Goal: Information Seeking & Learning: Learn about a topic

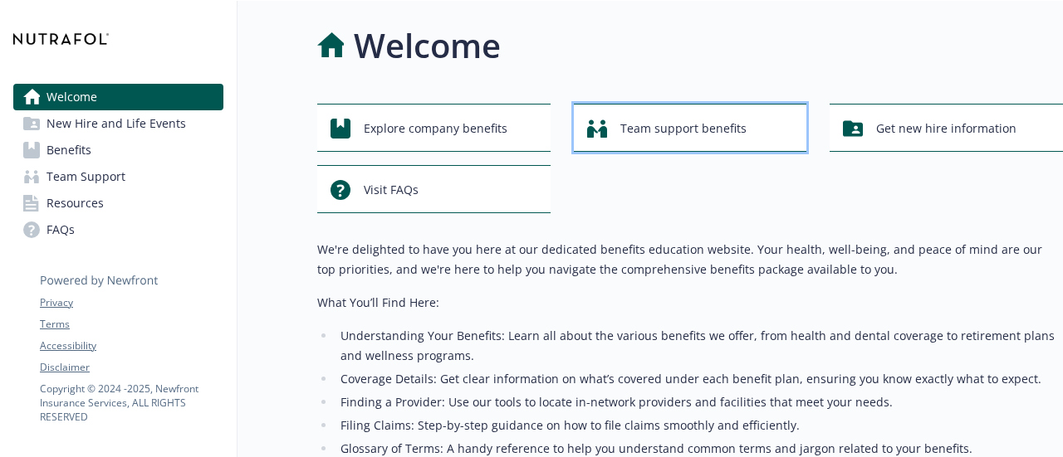
click at [667, 135] on span "Team support benefits" at bounding box center [683, 129] width 126 height 32
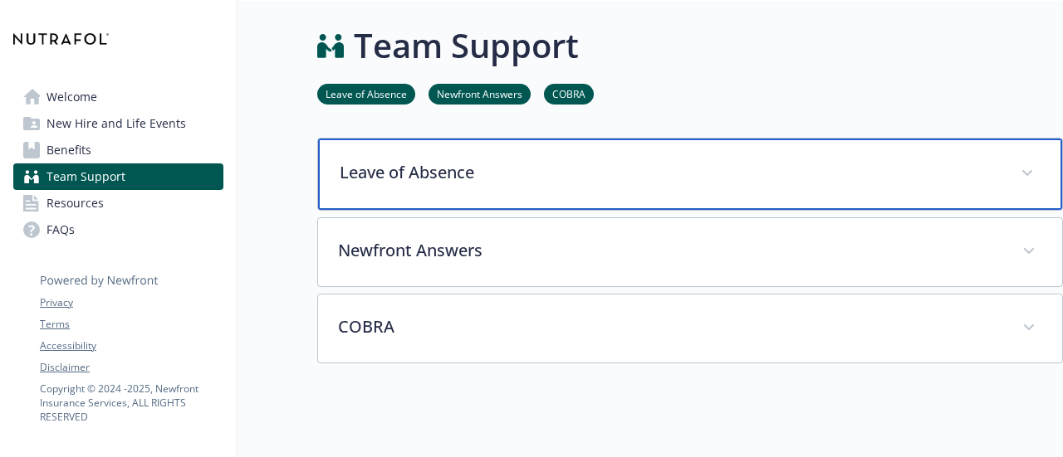
click at [463, 152] on div "Leave of Absence" at bounding box center [690, 174] width 744 height 71
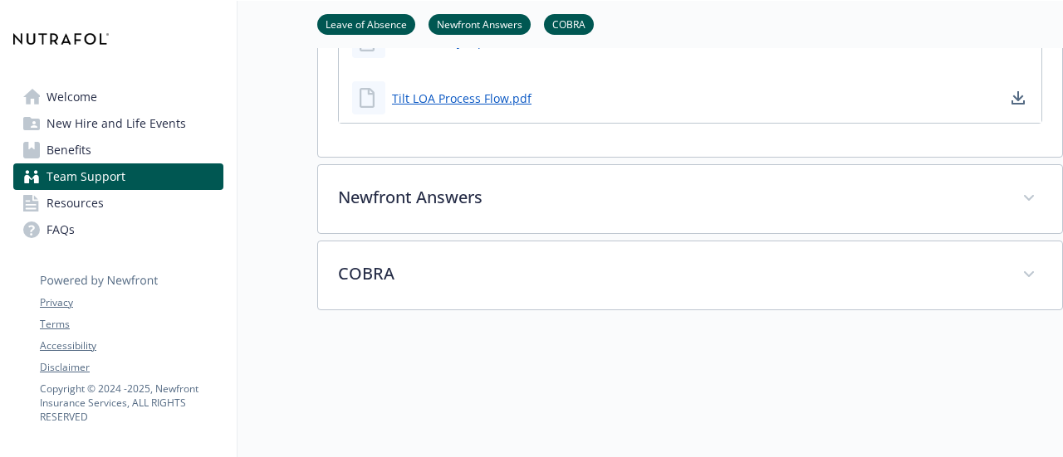
scroll to position [538, 0]
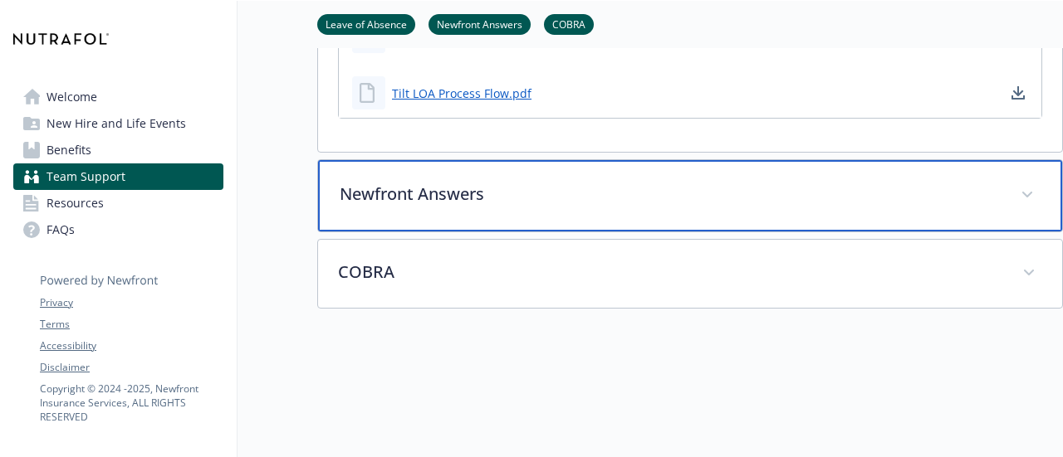
click at [428, 188] on p "Newfront Answers" at bounding box center [670, 194] width 661 height 25
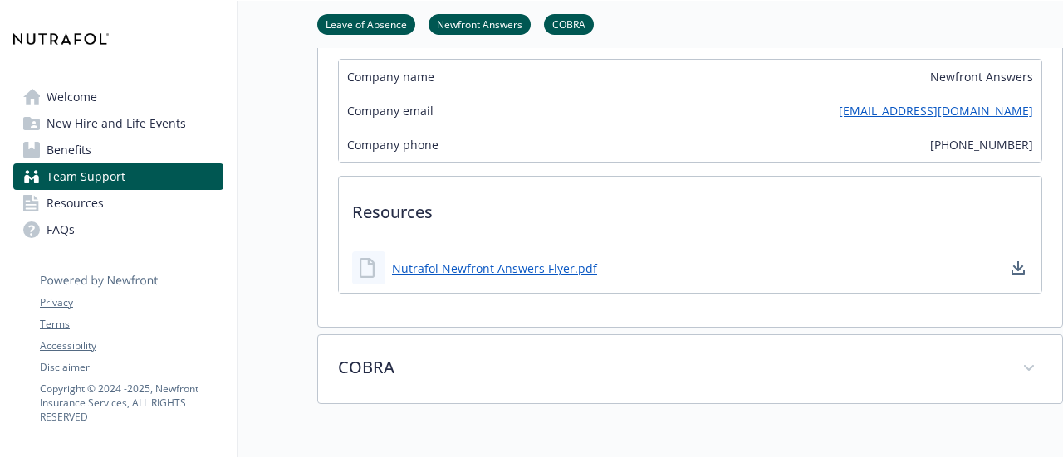
scroll to position [941, 0]
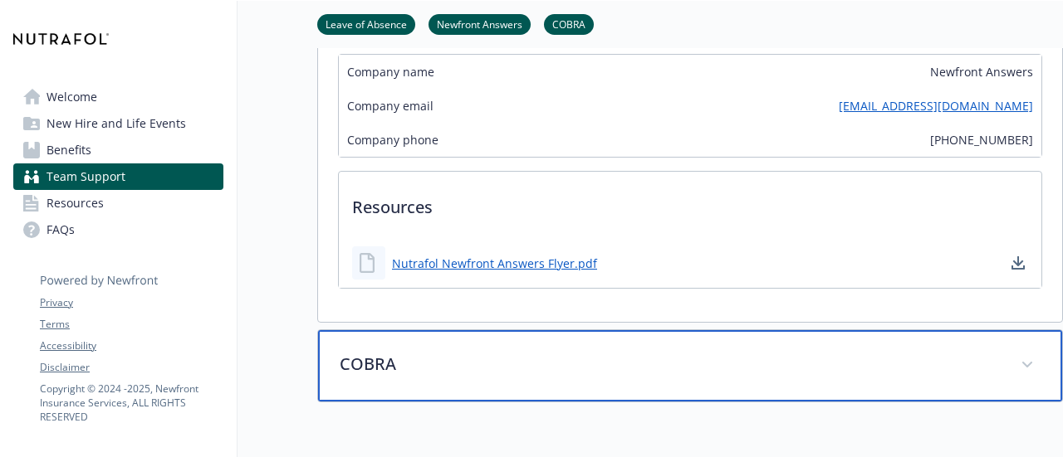
click at [397, 359] on p "COBRA" at bounding box center [670, 364] width 661 height 25
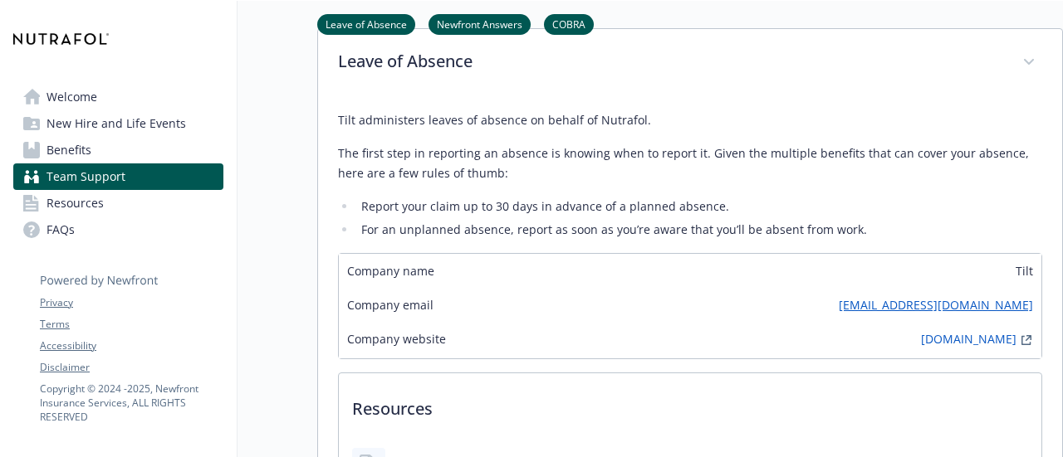
scroll to position [0, 0]
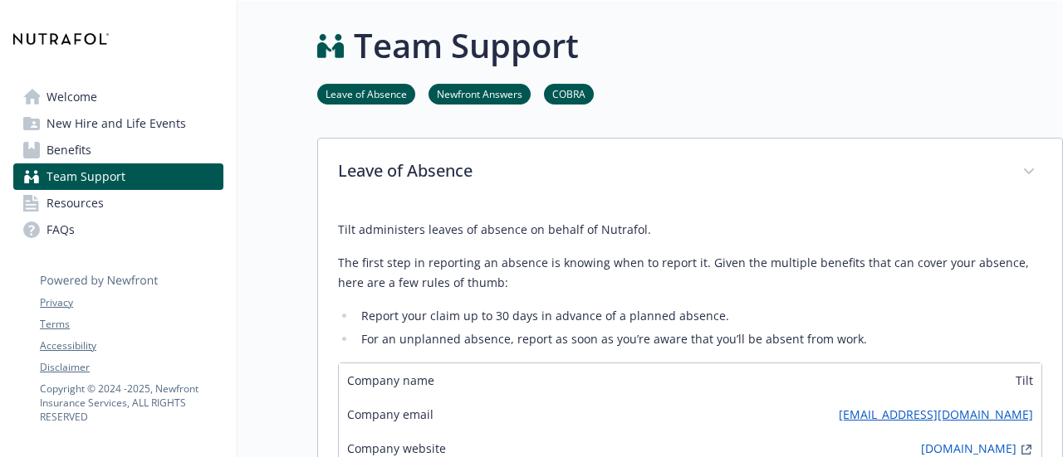
click at [87, 96] on span "Welcome" at bounding box center [71, 97] width 51 height 27
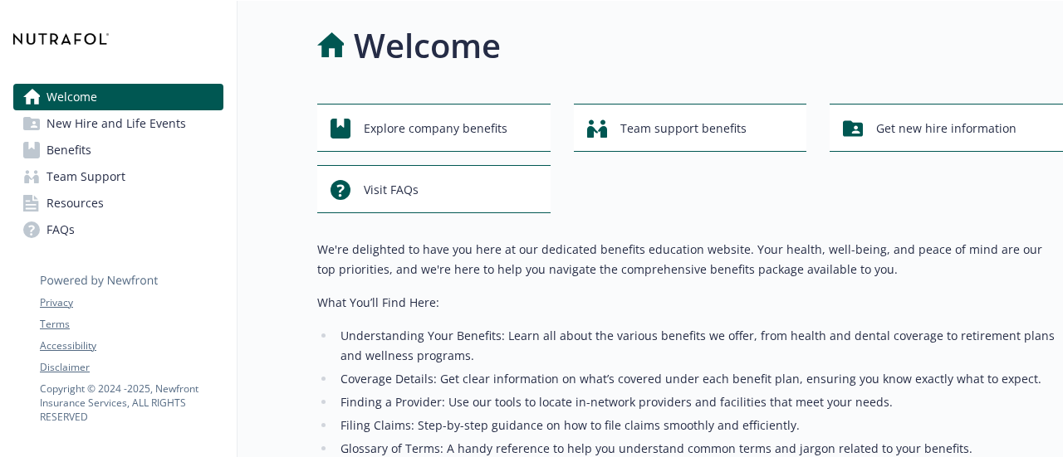
click at [82, 130] on span "New Hire and Life Events" at bounding box center [115, 123] width 139 height 27
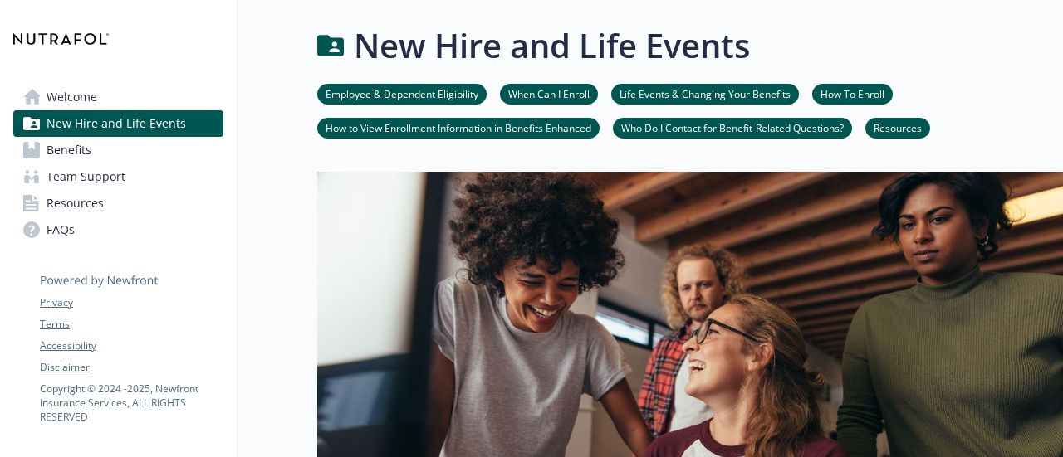
click at [670, 96] on link "Life Events & Changing Your Benefits" at bounding box center [705, 94] width 188 height 16
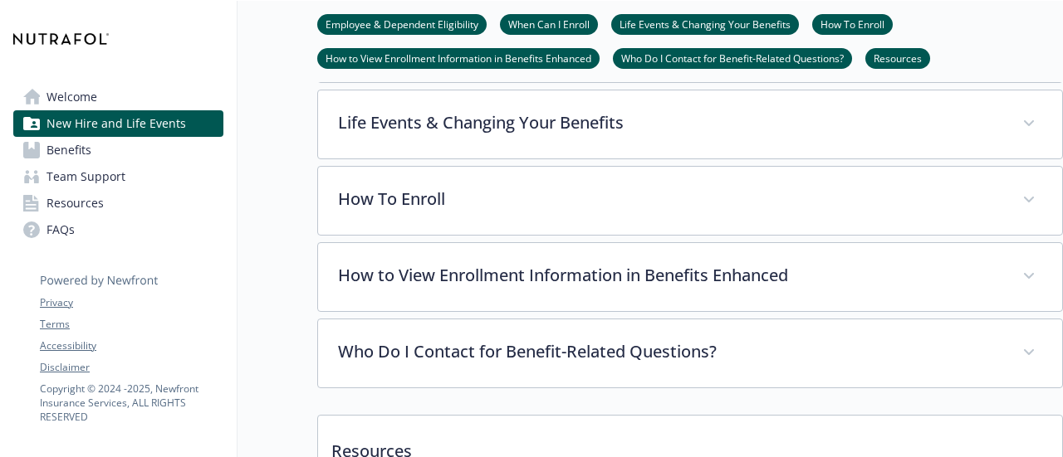
scroll to position [567, 12]
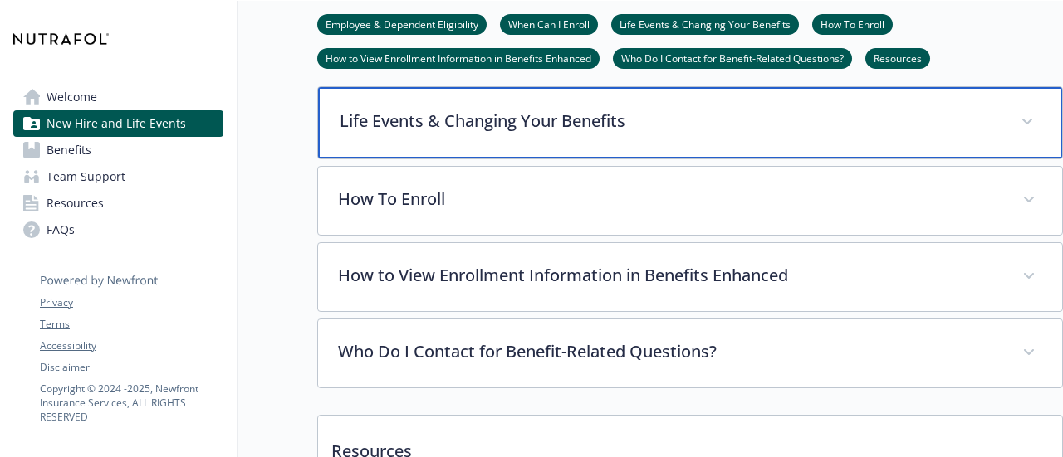
click at [670, 96] on div "Life Events & Changing Your Benefits" at bounding box center [690, 122] width 744 height 71
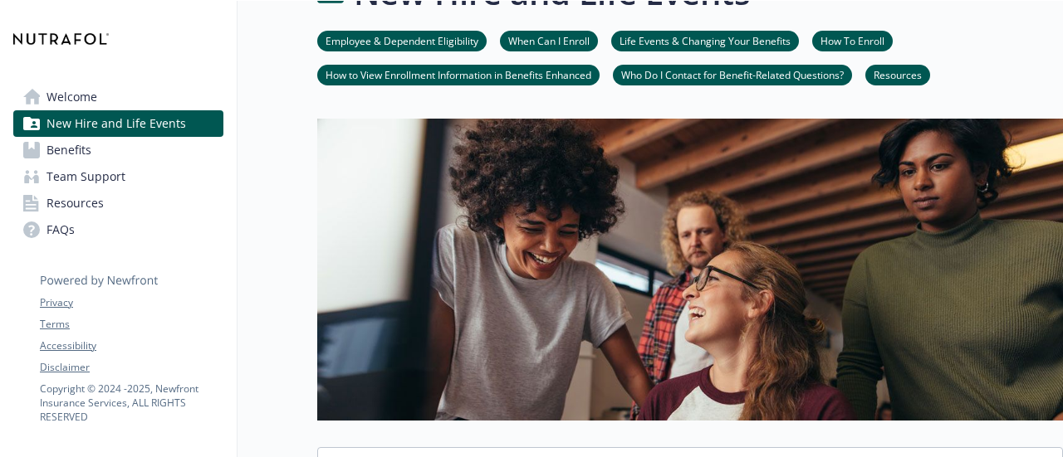
scroll to position [50, 12]
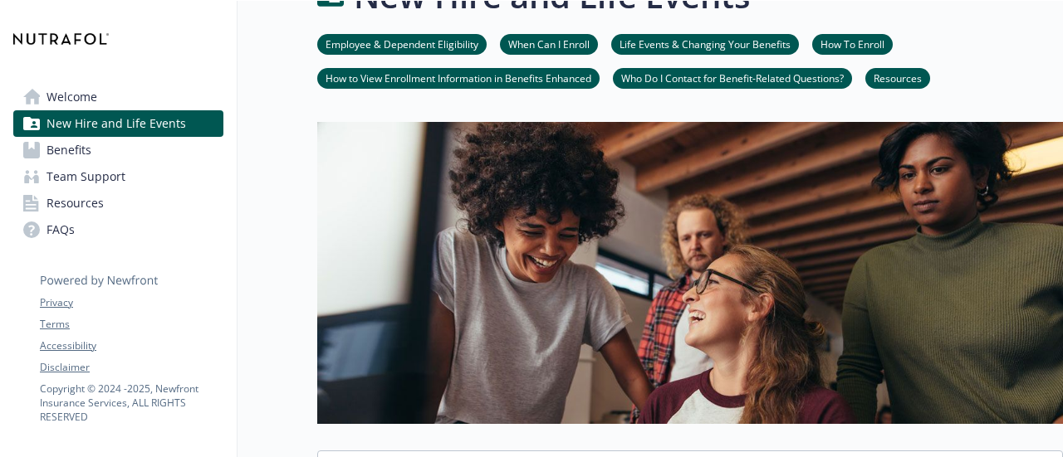
click at [61, 142] on span "Benefits" at bounding box center [68, 150] width 45 height 27
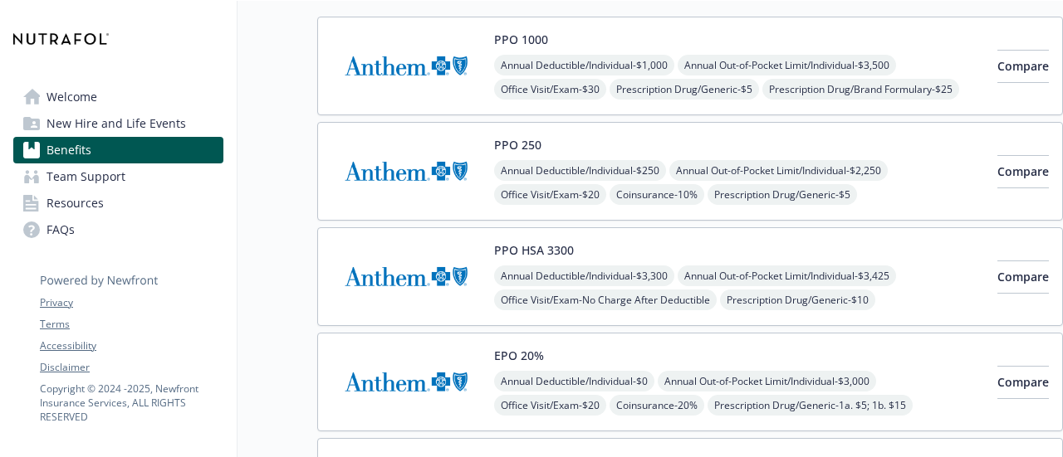
scroll to position [167, 12]
click at [420, 69] on img at bounding box center [405, 67] width 149 height 71
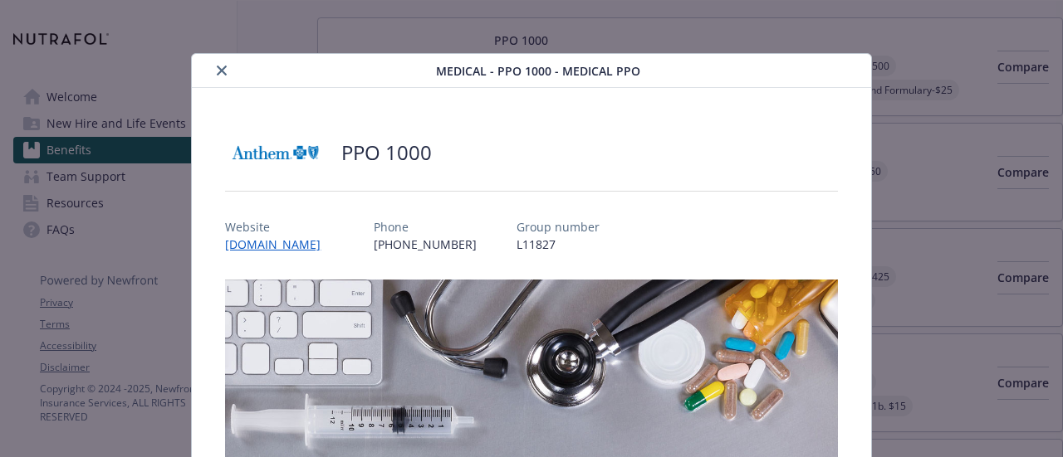
scroll to position [50, 0]
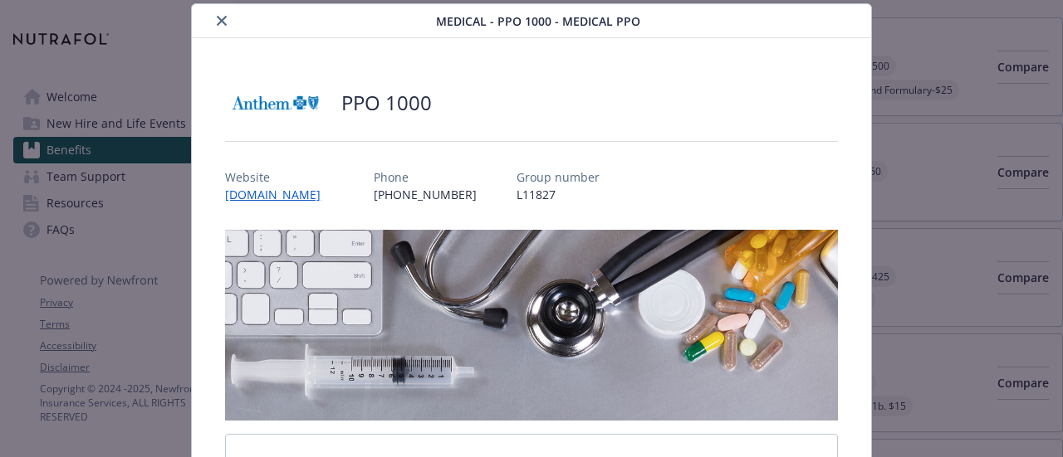
click at [217, 17] on icon "close" at bounding box center [222, 21] width 10 height 10
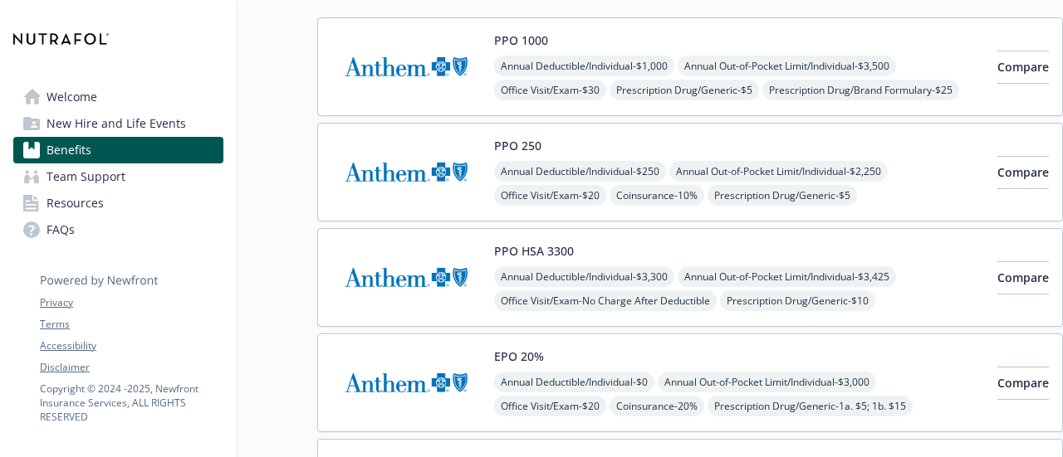
click at [377, 71] on img at bounding box center [405, 67] width 149 height 71
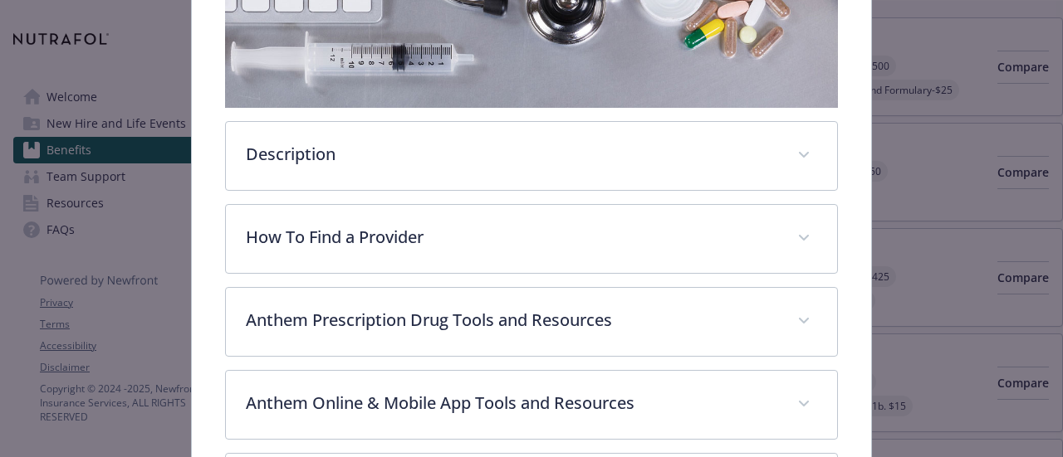
scroll to position [359, 0]
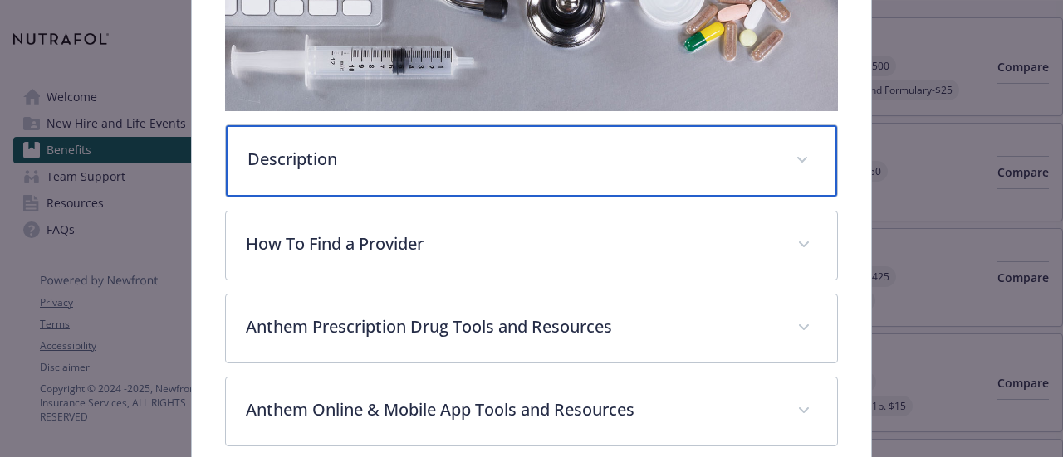
click at [334, 135] on div "Description" at bounding box center [531, 160] width 610 height 71
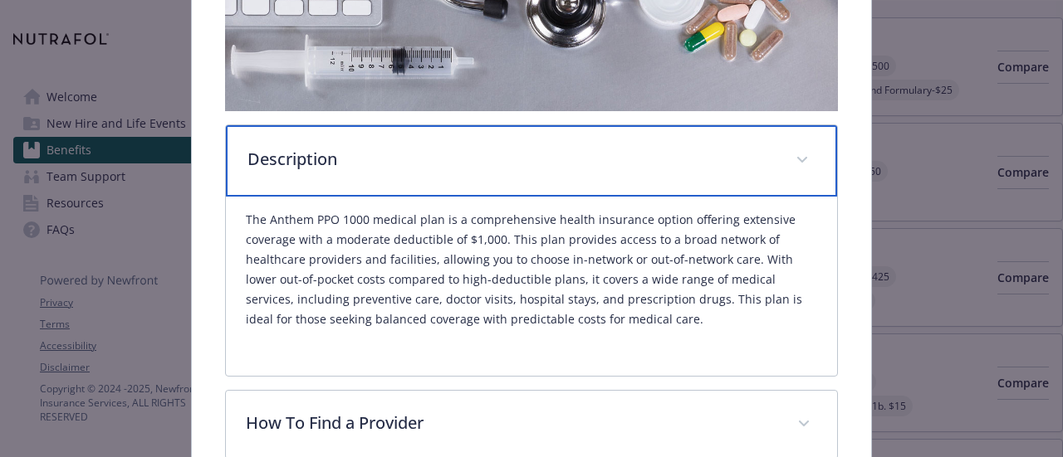
scroll to position [567, 0]
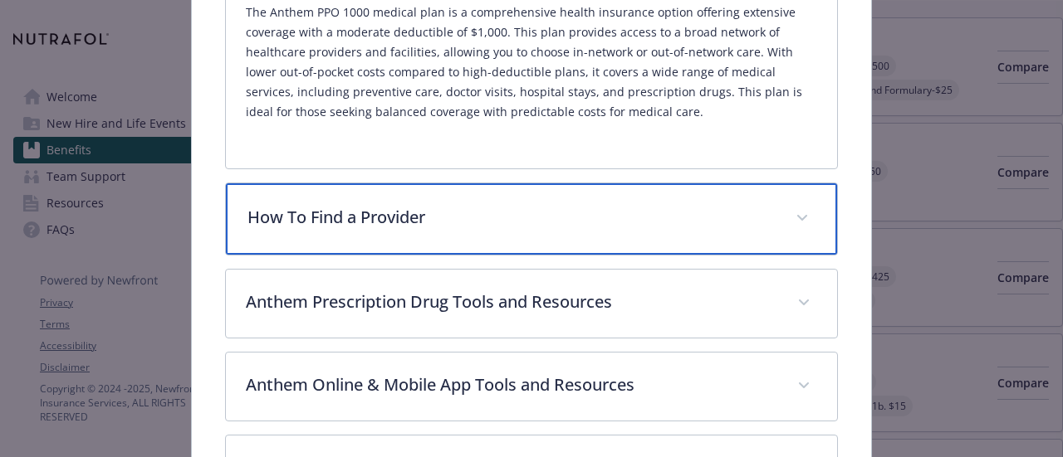
click at [310, 195] on div "How To Find a Provider" at bounding box center [531, 218] width 610 height 71
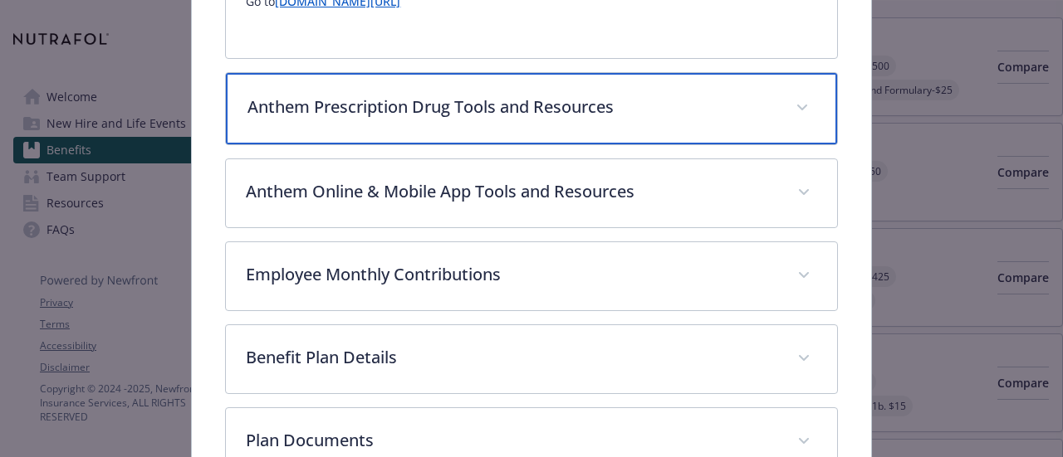
click at [330, 89] on div "Anthem Prescription Drug Tools and Resources" at bounding box center [531, 108] width 610 height 71
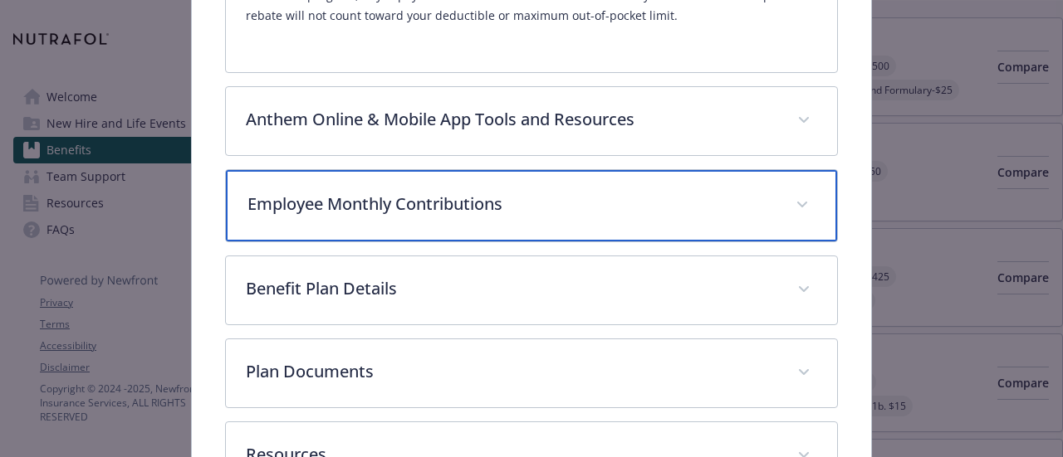
scroll to position [1693, 0]
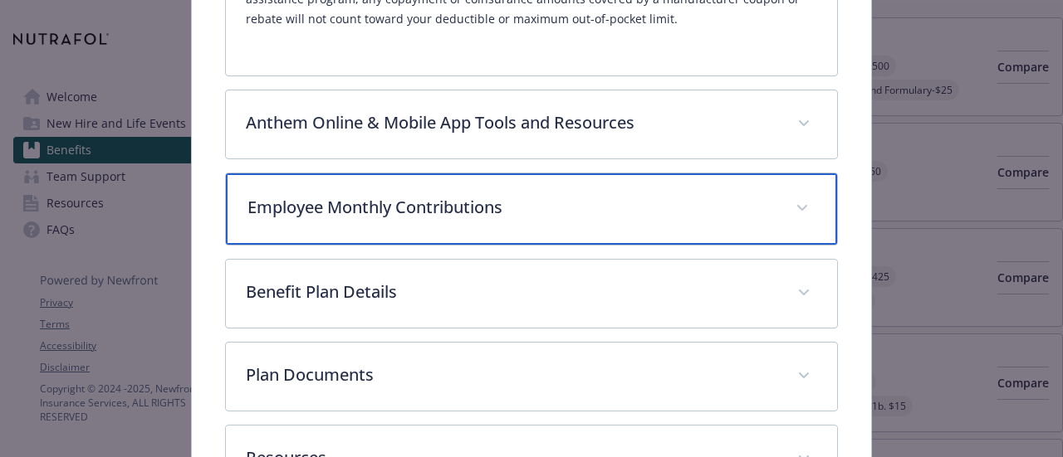
click at [352, 205] on div "Employee Monthly Contributions" at bounding box center [531, 209] width 610 height 71
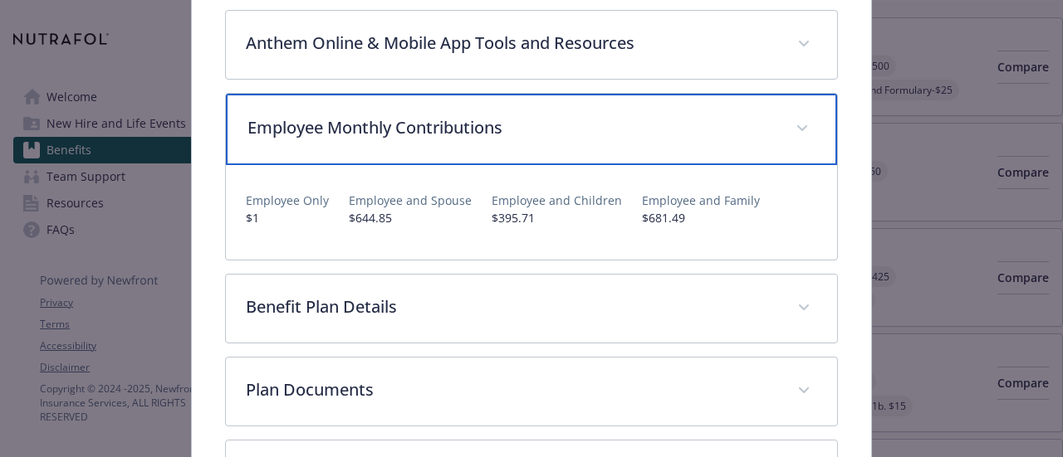
scroll to position [1773, 0]
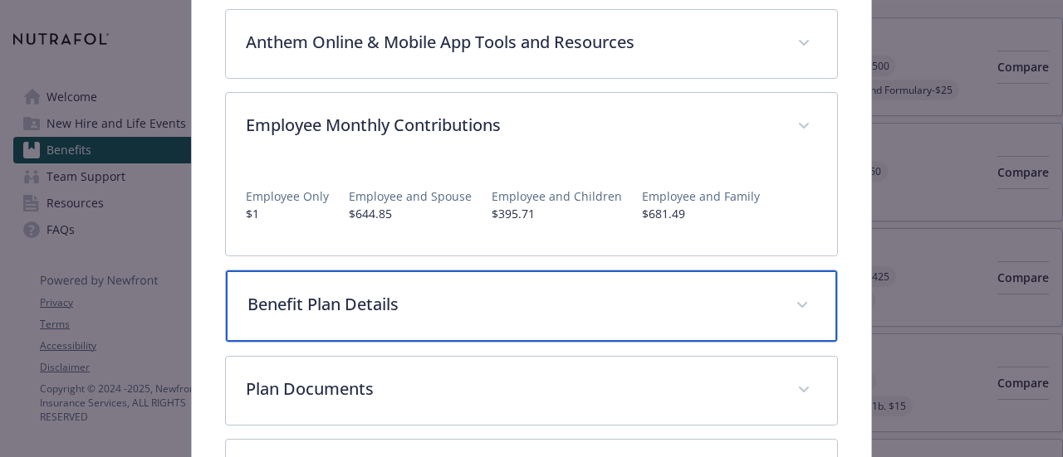
click at [310, 292] on p "Benefit Plan Details" at bounding box center [510, 304] width 527 height 25
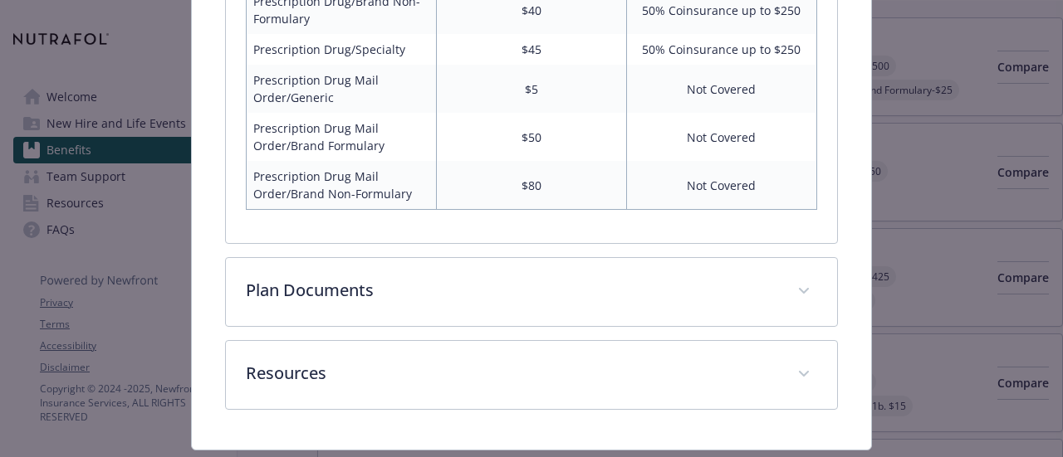
scroll to position [2793, 0]
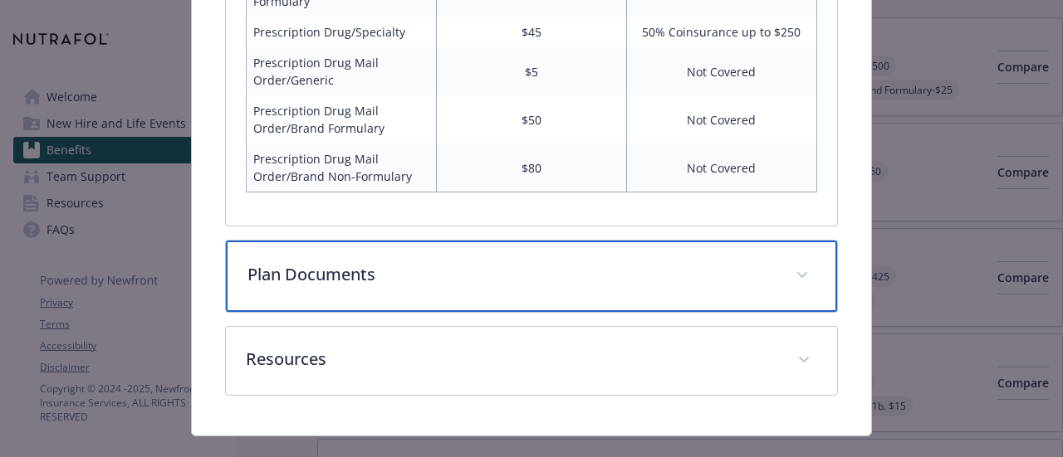
click at [314, 258] on div "Plan Documents" at bounding box center [531, 276] width 610 height 71
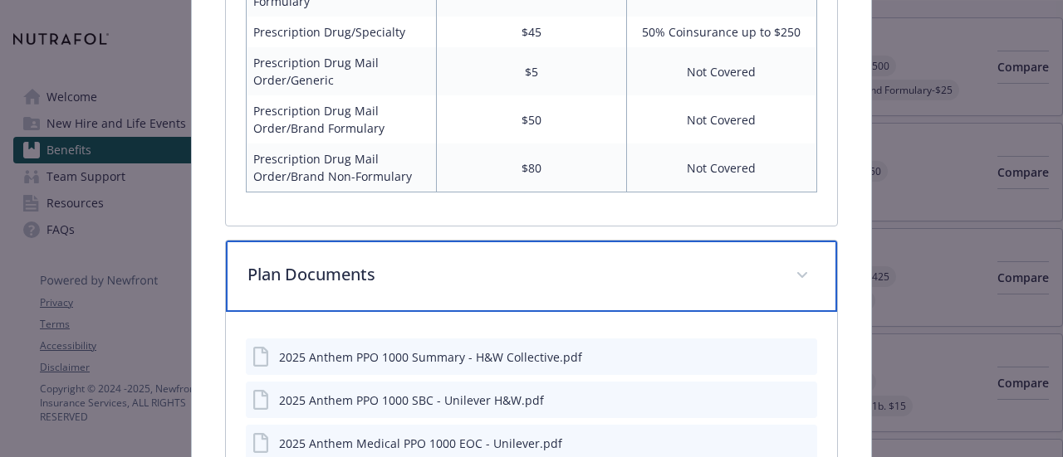
scroll to position [2975, 0]
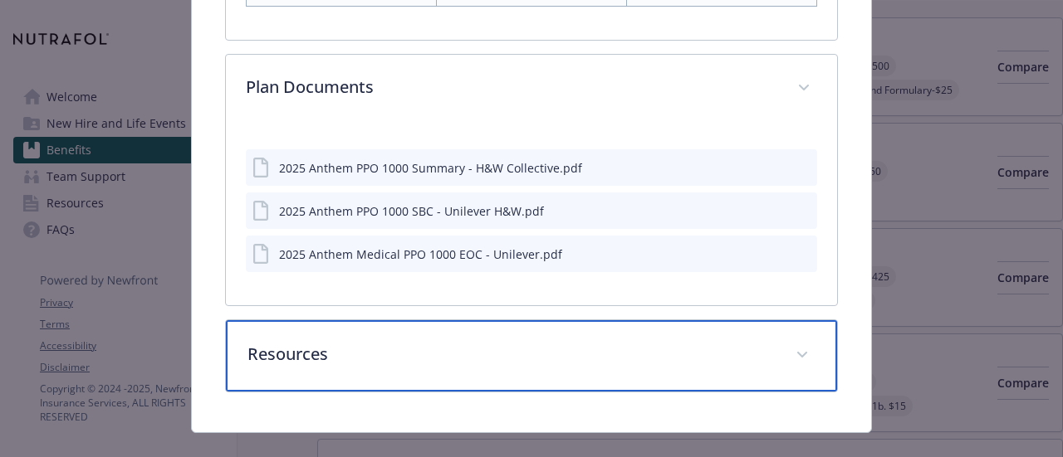
click at [304, 342] on p "Resources" at bounding box center [510, 354] width 527 height 25
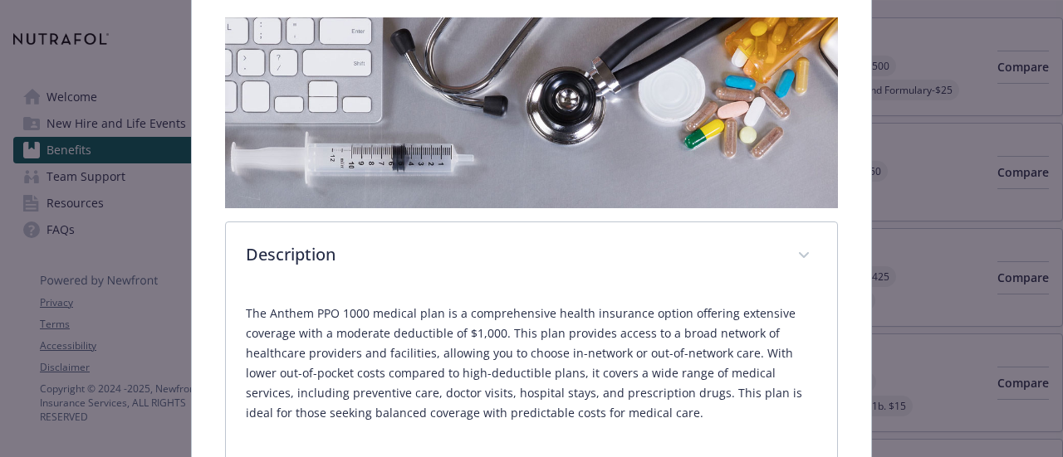
scroll to position [0, 0]
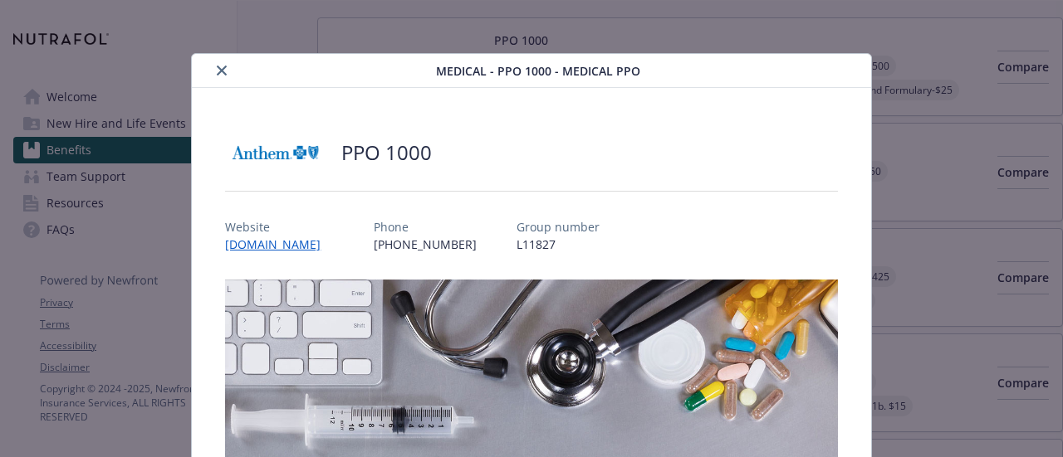
click at [218, 69] on icon "close" at bounding box center [222, 71] width 10 height 10
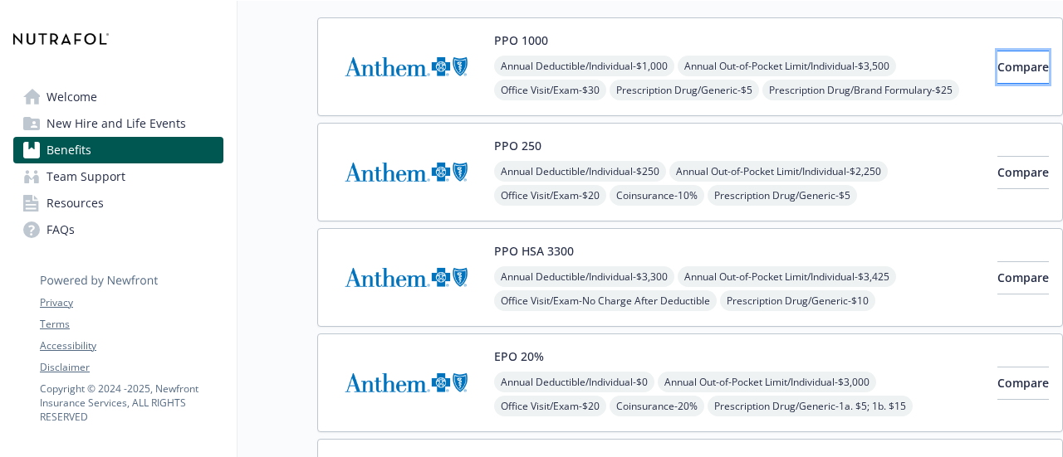
click at [997, 62] on span "Compare" at bounding box center [1022, 67] width 51 height 16
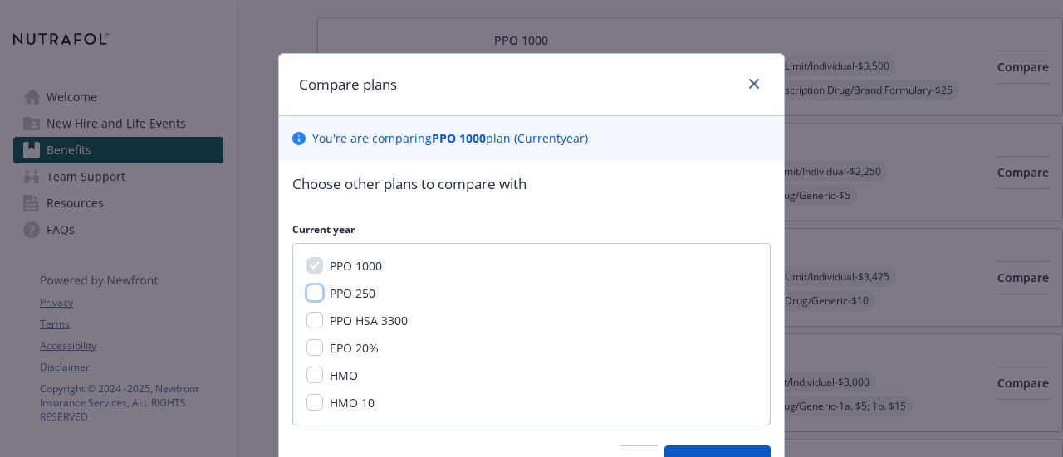
click at [307, 291] on input "PPO 250" at bounding box center [314, 293] width 17 height 17
checkbox input "true"
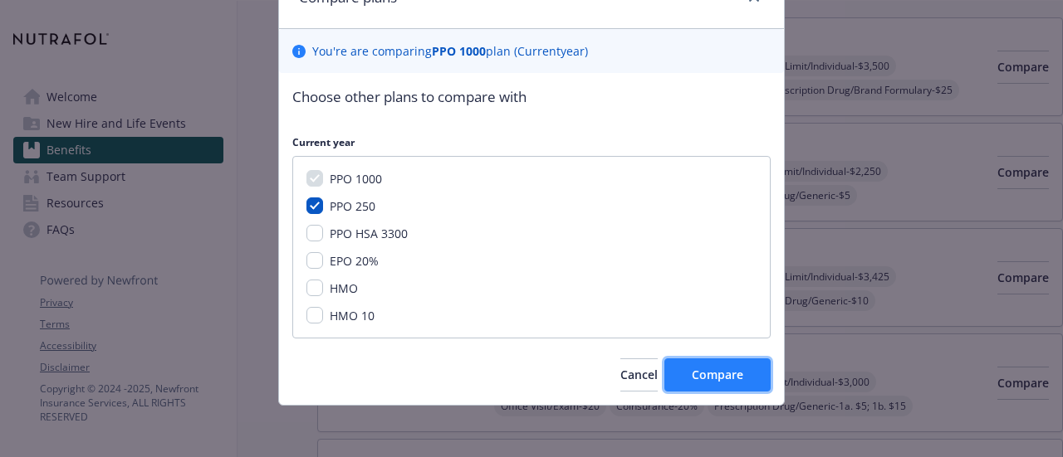
click at [731, 369] on span "Compare" at bounding box center [717, 375] width 51 height 16
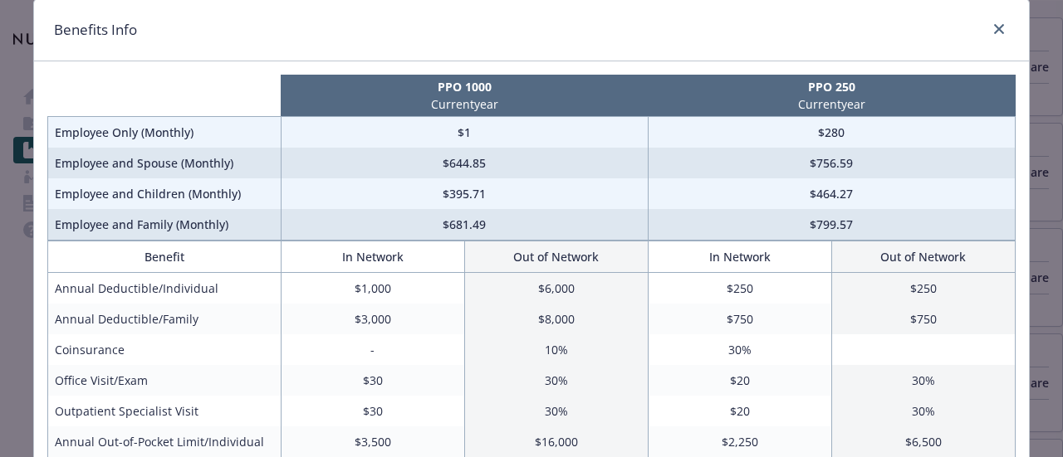
scroll to position [83, 0]
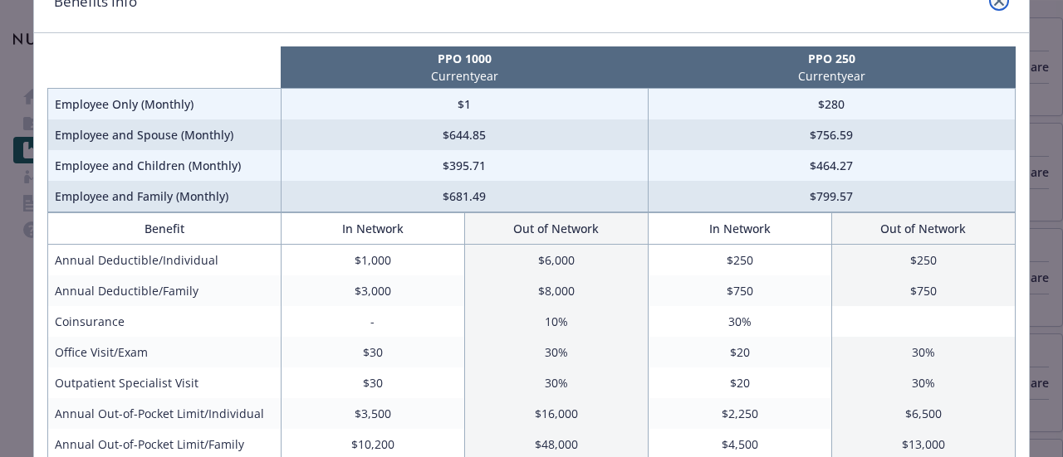
click at [994, 5] on link "close" at bounding box center [999, 1] width 20 height 20
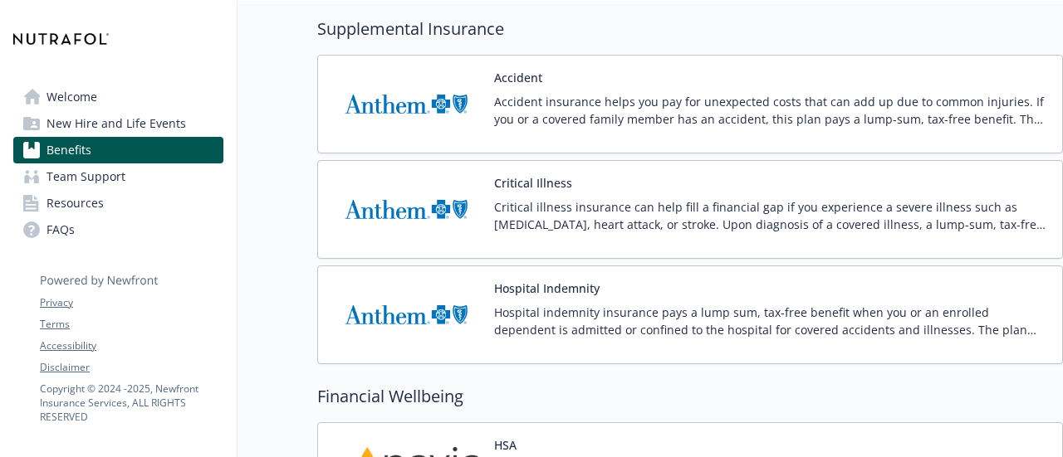
scroll to position [1861, 6]
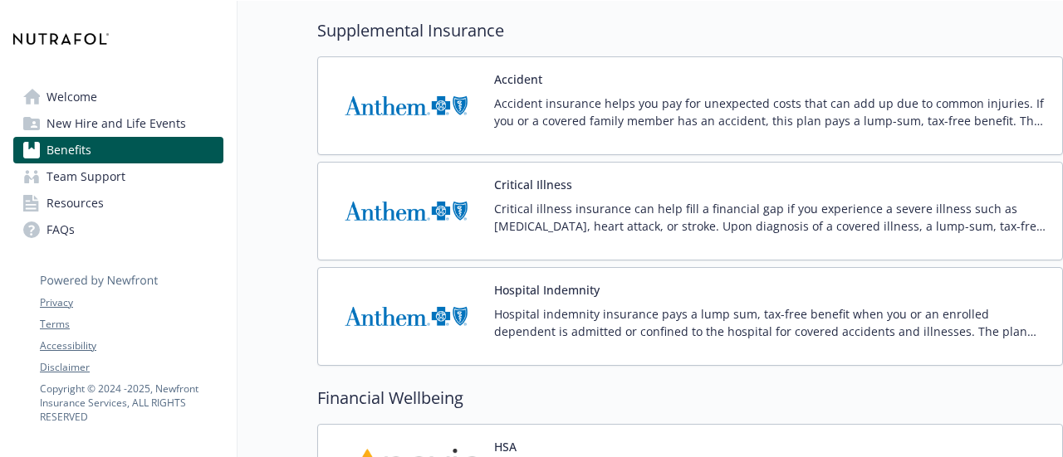
click at [529, 110] on p "Accident insurance helps you pay for unexpected costs that can add up due to co…" at bounding box center [771, 112] width 555 height 35
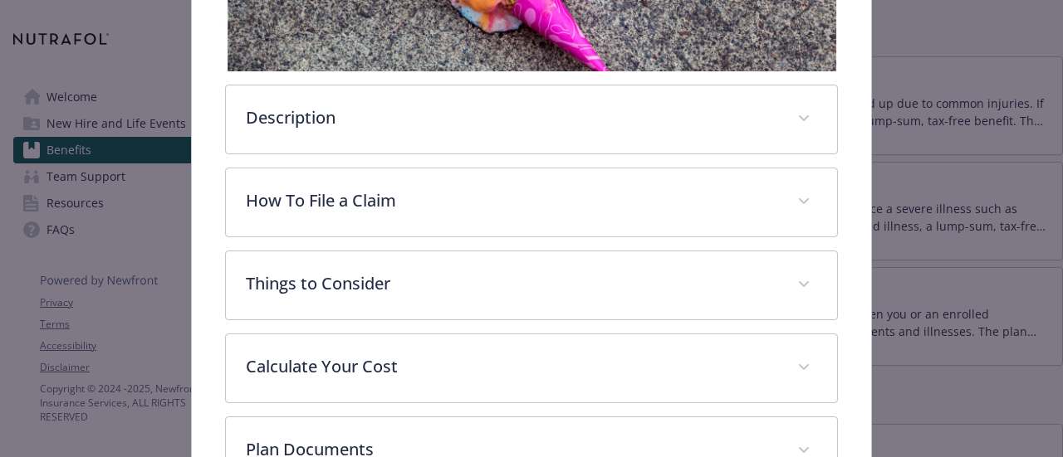
scroll to position [417, 0]
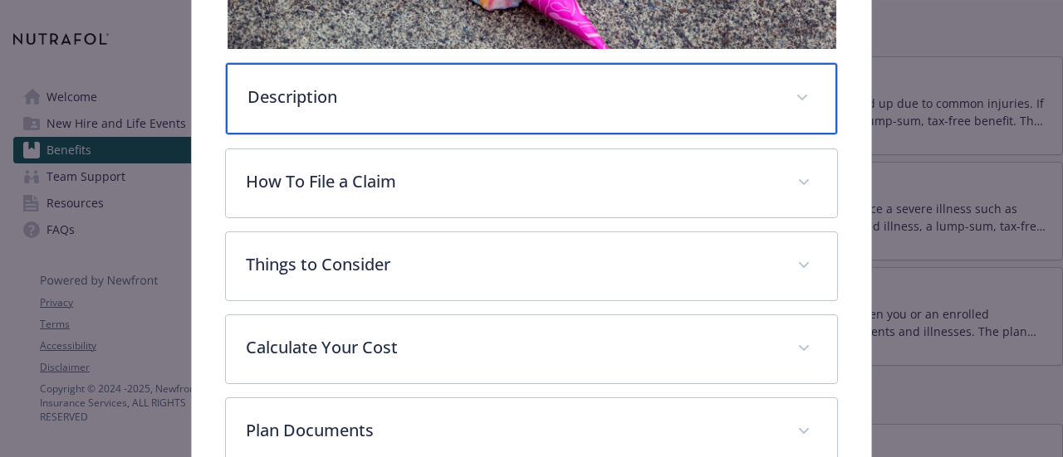
click at [427, 106] on div "Description" at bounding box center [531, 98] width 610 height 71
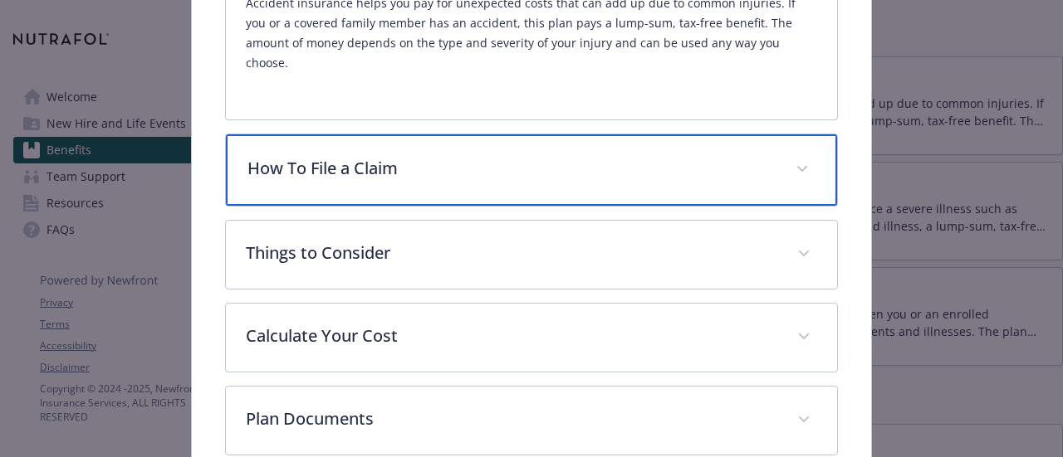
click at [371, 156] on p "How To File a Claim" at bounding box center [510, 168] width 527 height 25
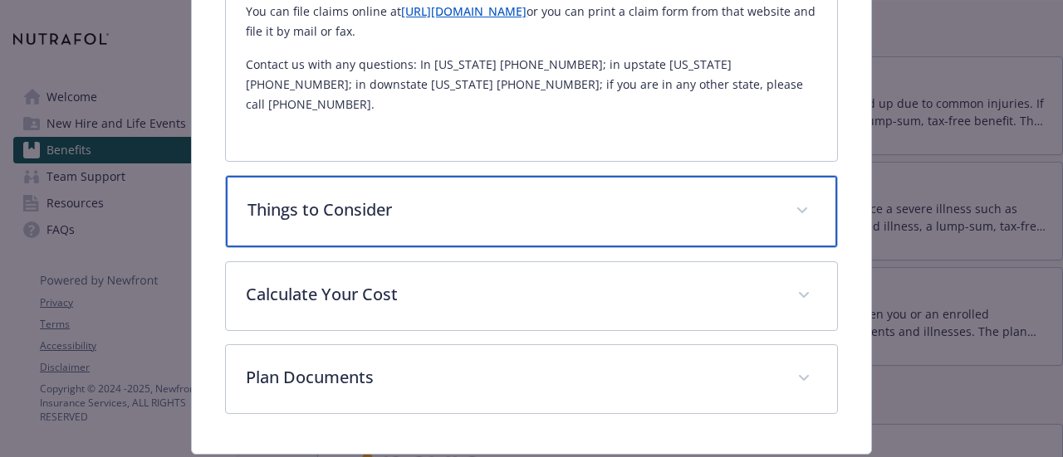
click at [359, 198] on p "Things to Consider" at bounding box center [510, 210] width 527 height 25
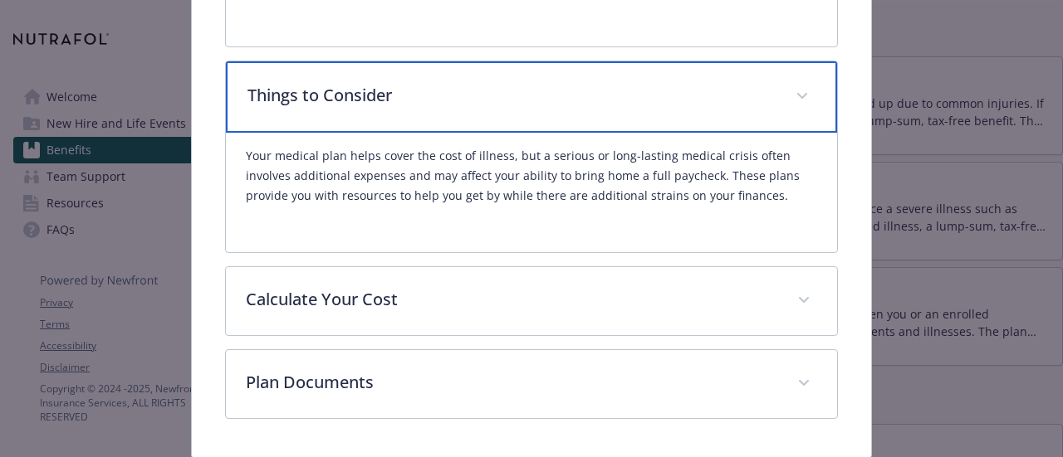
scroll to position [905, 0]
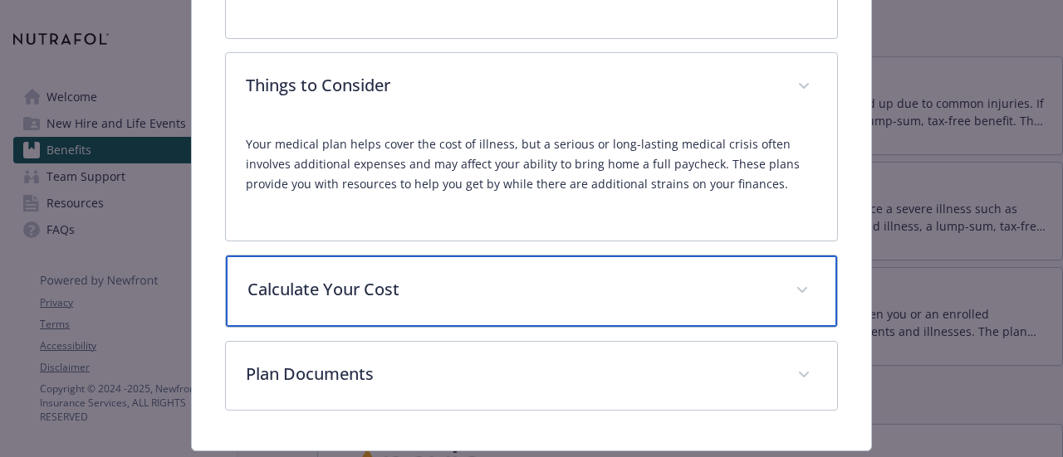
click at [307, 277] on p "Calculate Your Cost" at bounding box center [510, 289] width 527 height 25
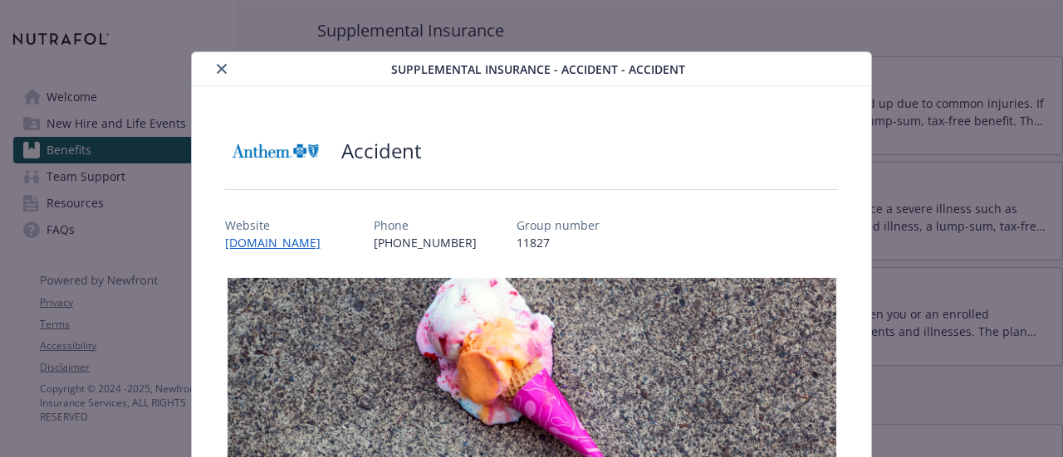
scroll to position [0, 0]
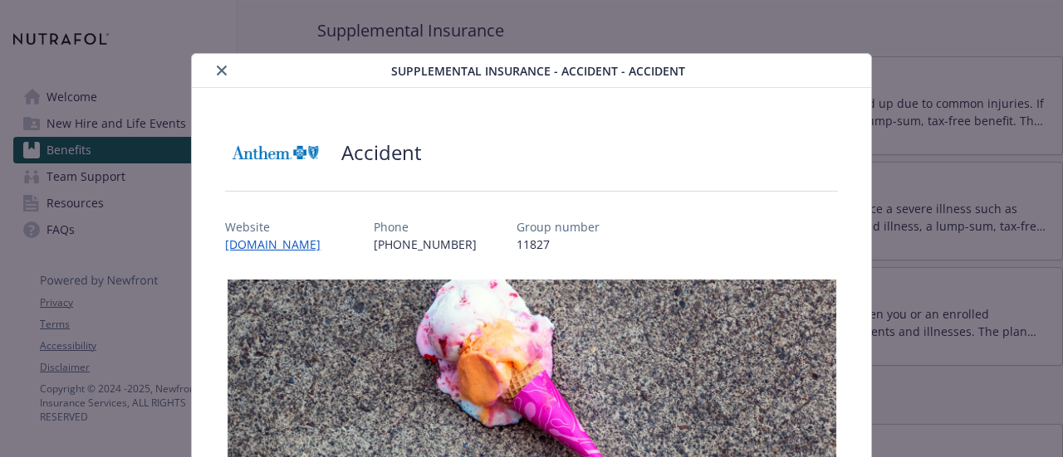
click at [218, 70] on icon "close" at bounding box center [222, 71] width 10 height 10
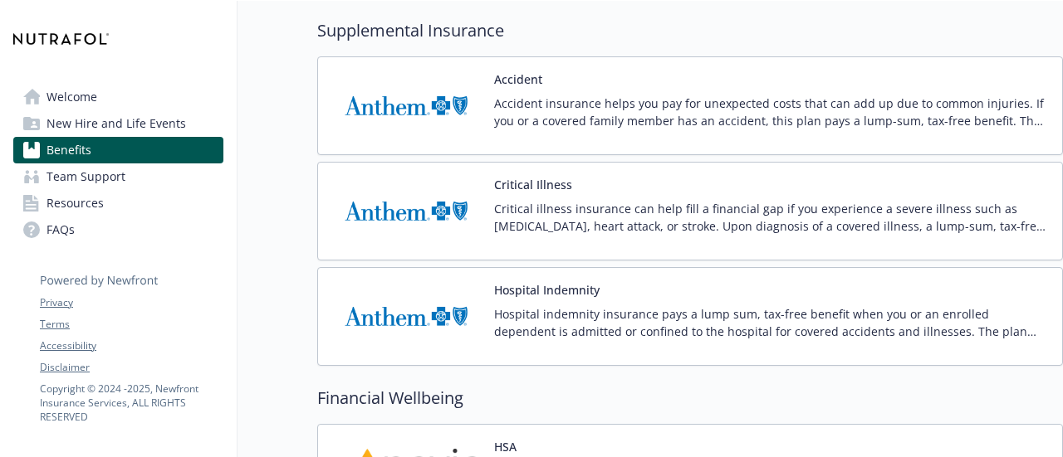
click at [541, 95] on p "Accident insurance helps you pay for unexpected costs that can add up due to co…" at bounding box center [771, 112] width 555 height 35
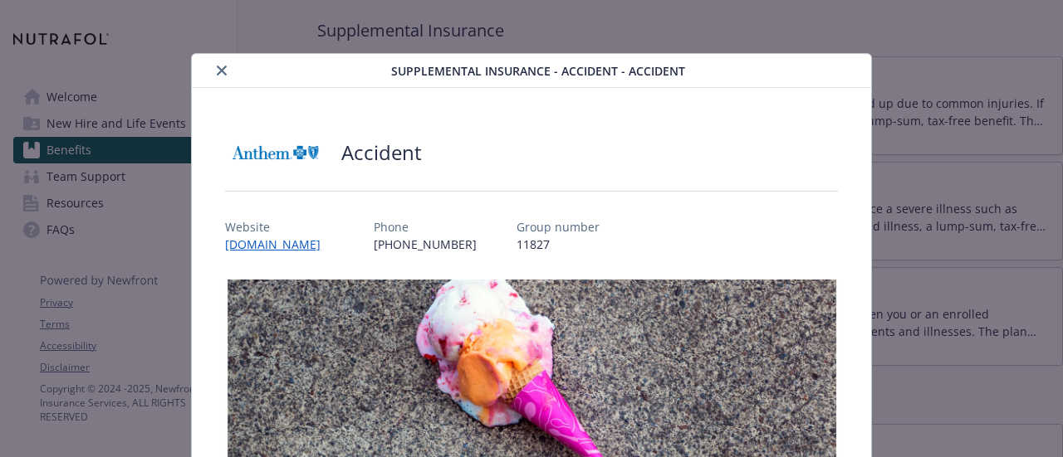
scroll to position [50, 0]
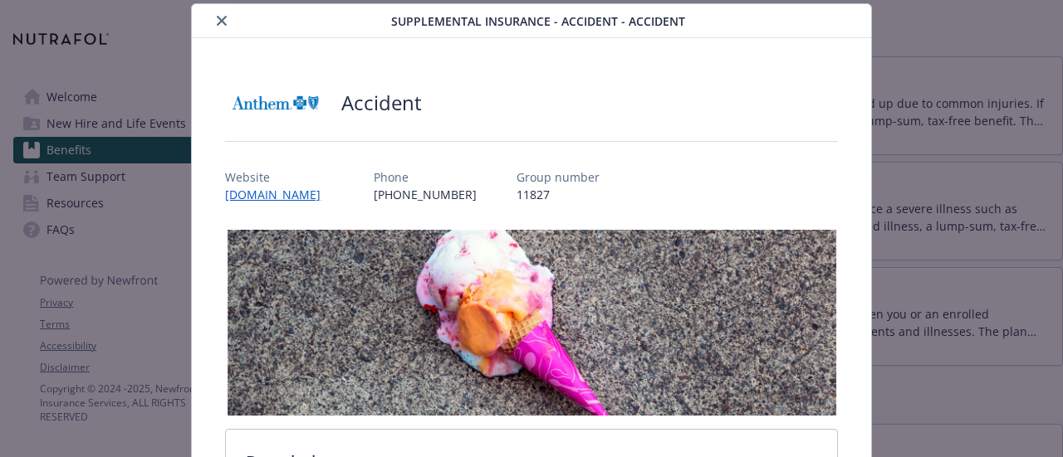
click at [221, 21] on icon "close" at bounding box center [222, 21] width 10 height 10
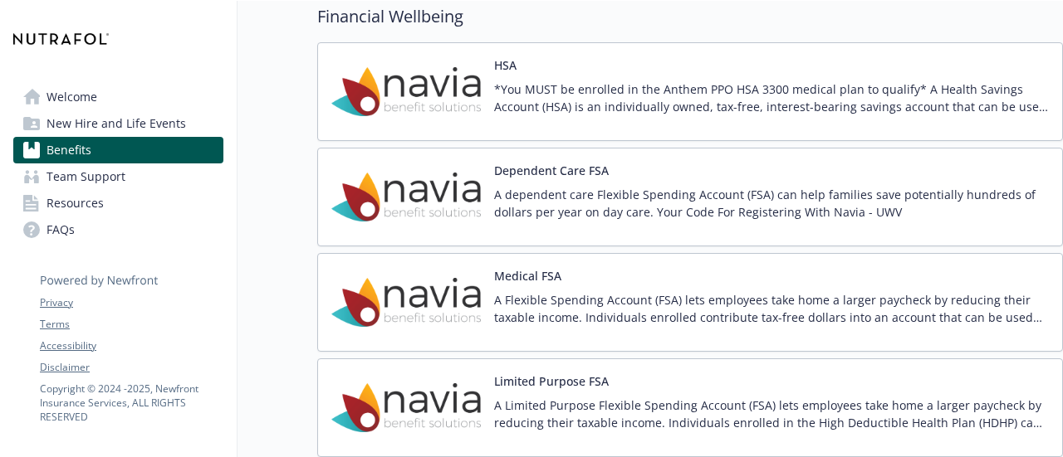
scroll to position [2242, 2]
click at [624, 277] on div "Medical FSA A Flexible Spending Account (FSA) lets employees take home a larger…" at bounding box center [771, 303] width 555 height 71
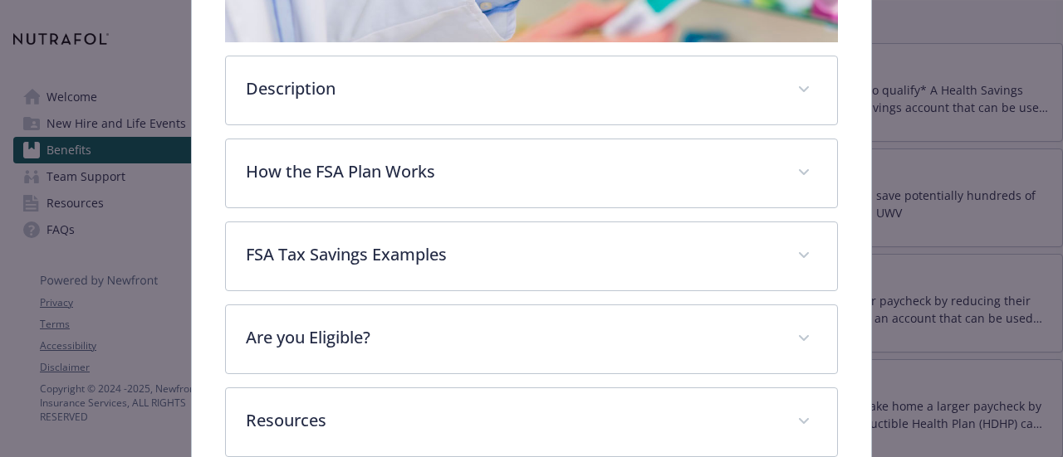
scroll to position [457, 0]
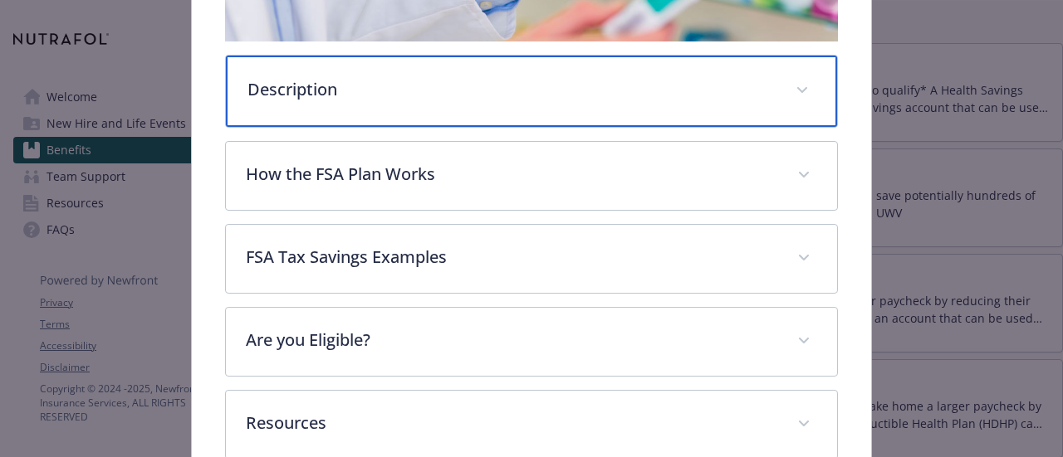
click at [365, 100] on div "Description" at bounding box center [531, 91] width 610 height 71
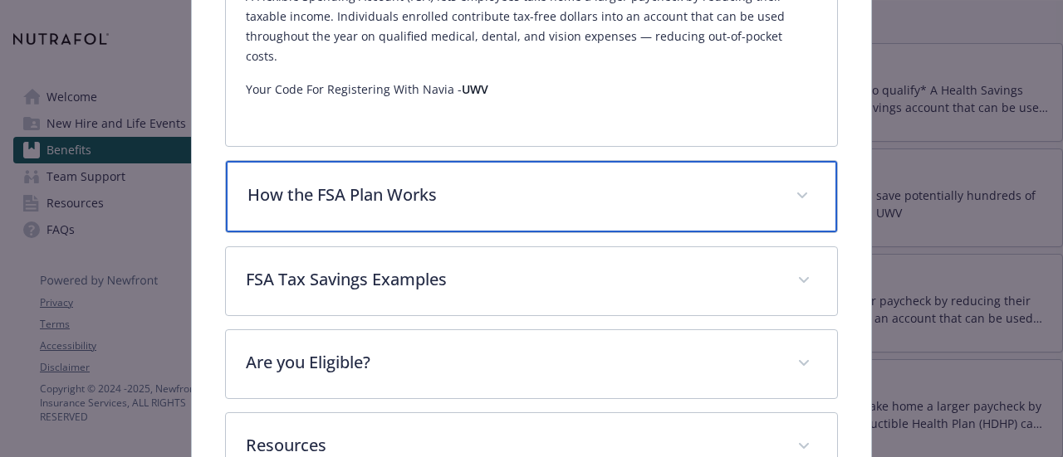
scroll to position [604, 0]
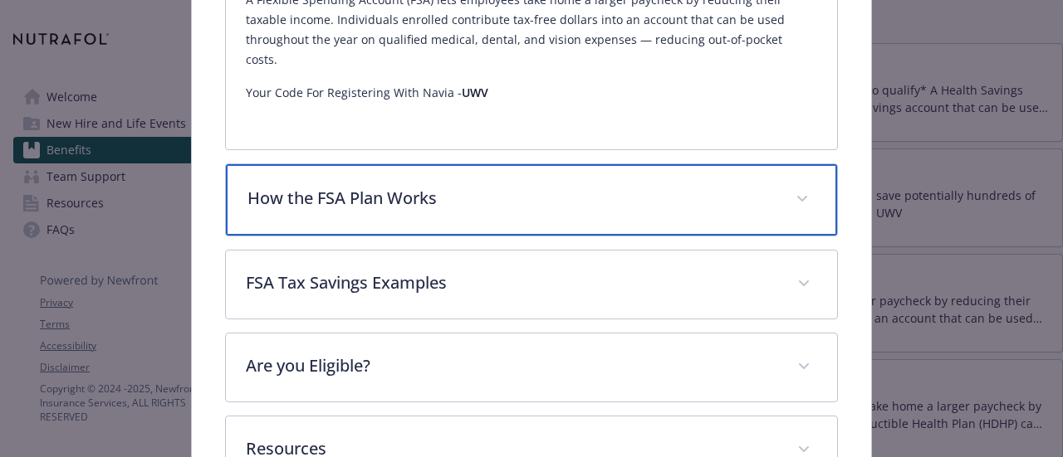
click at [339, 186] on p "How the FSA Plan Works" at bounding box center [510, 198] width 527 height 25
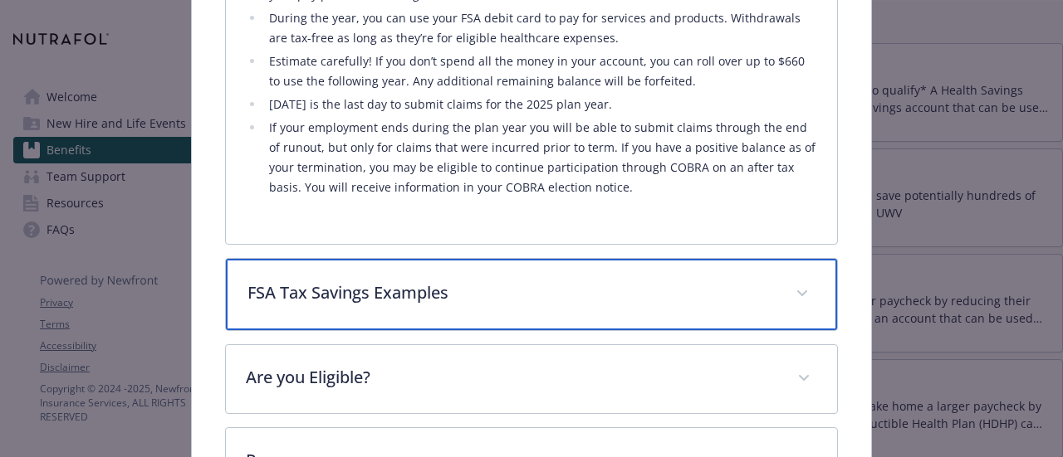
scroll to position [971, 0]
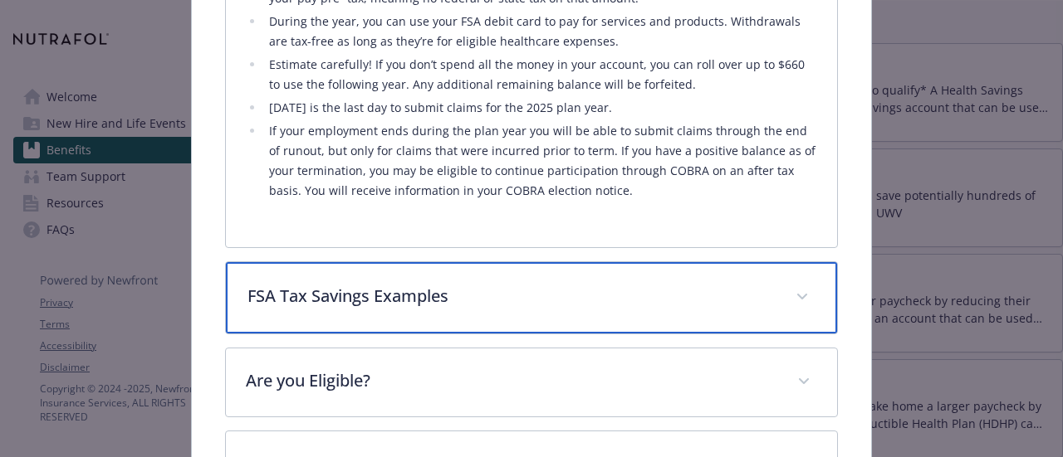
click at [330, 284] on p "FSA Tax Savings Examples" at bounding box center [510, 296] width 527 height 25
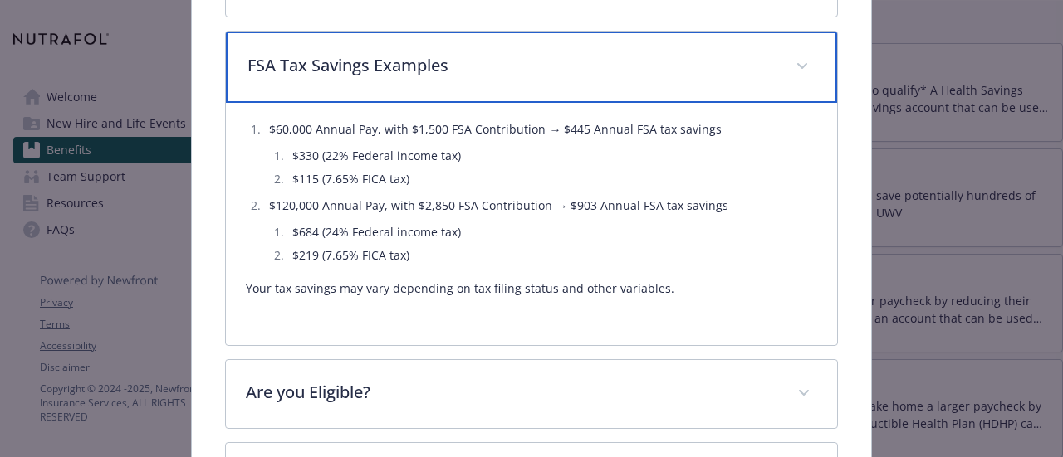
scroll to position [1207, 0]
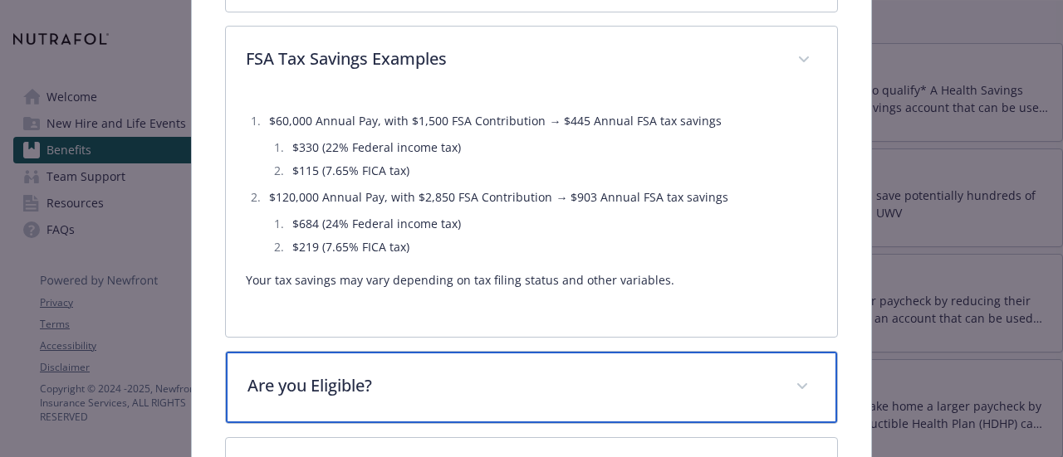
click at [306, 376] on div "Are you Eligible?" at bounding box center [531, 387] width 610 height 71
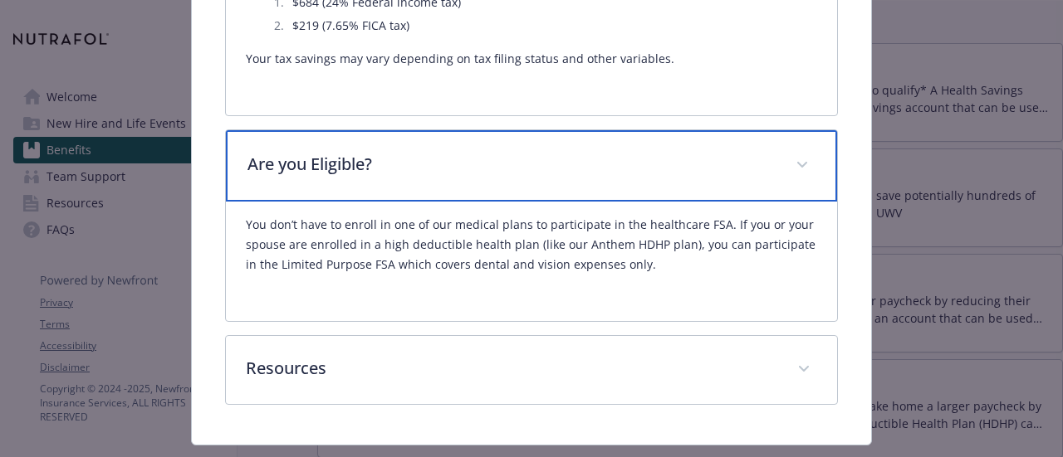
scroll to position [1430, 0]
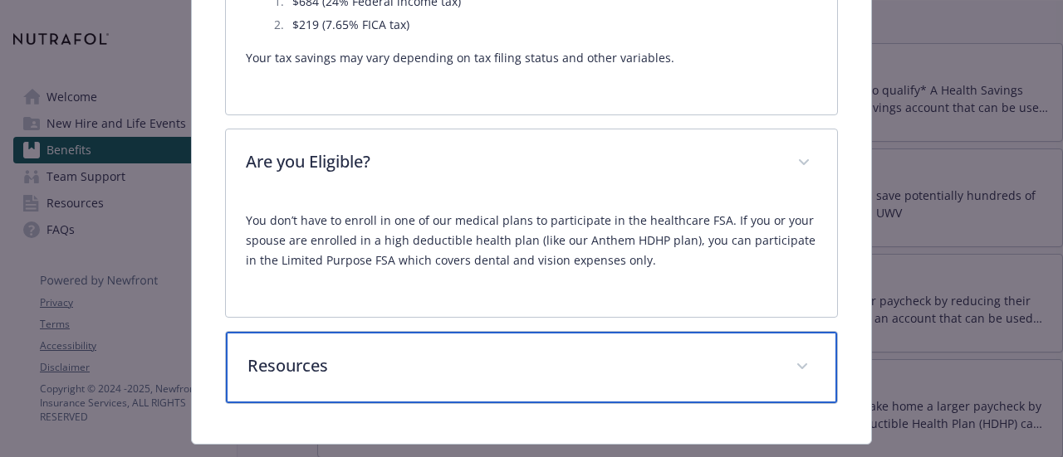
click at [306, 376] on div "Resources" at bounding box center [531, 367] width 610 height 71
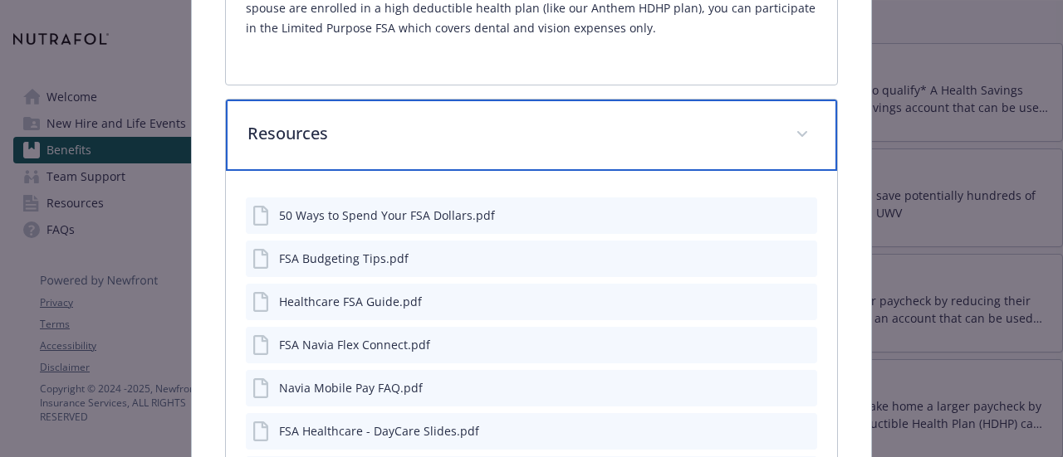
scroll to position [1660, 0]
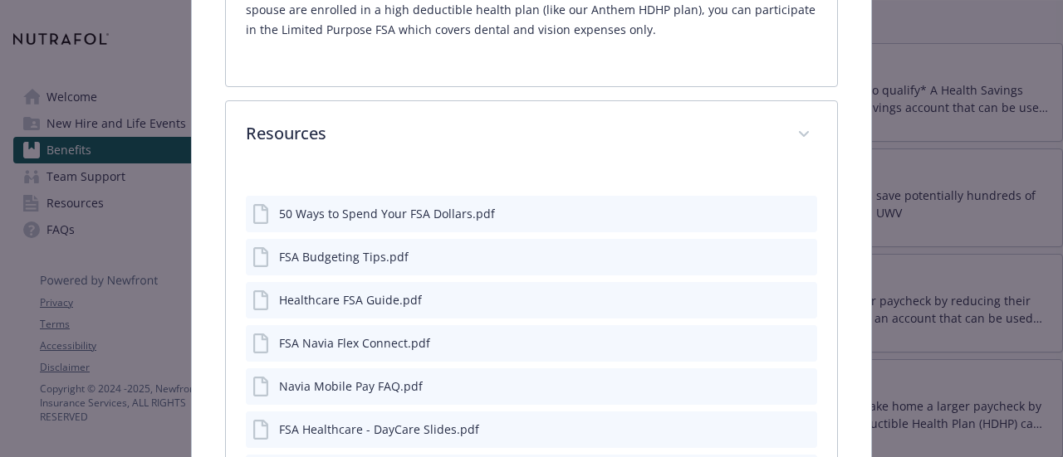
click at [794, 207] on icon "preview file" at bounding box center [801, 213] width 15 height 12
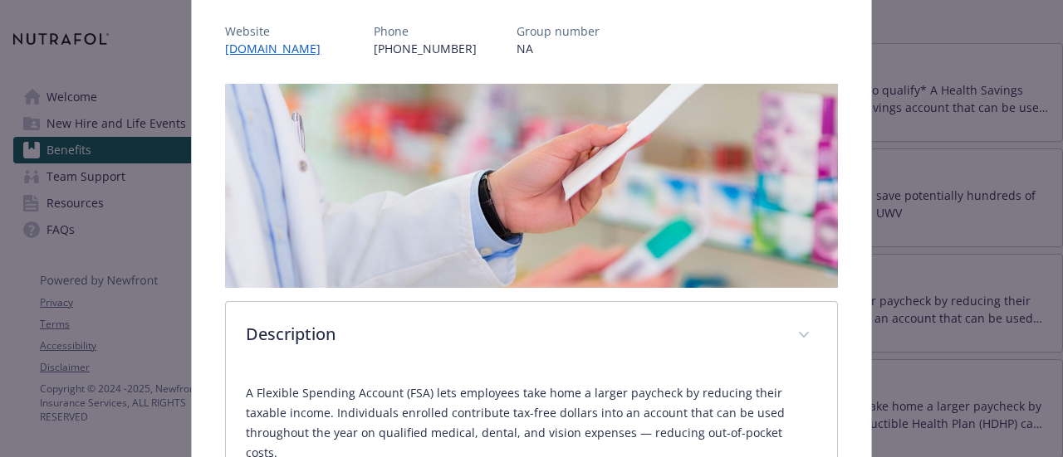
scroll to position [0, 0]
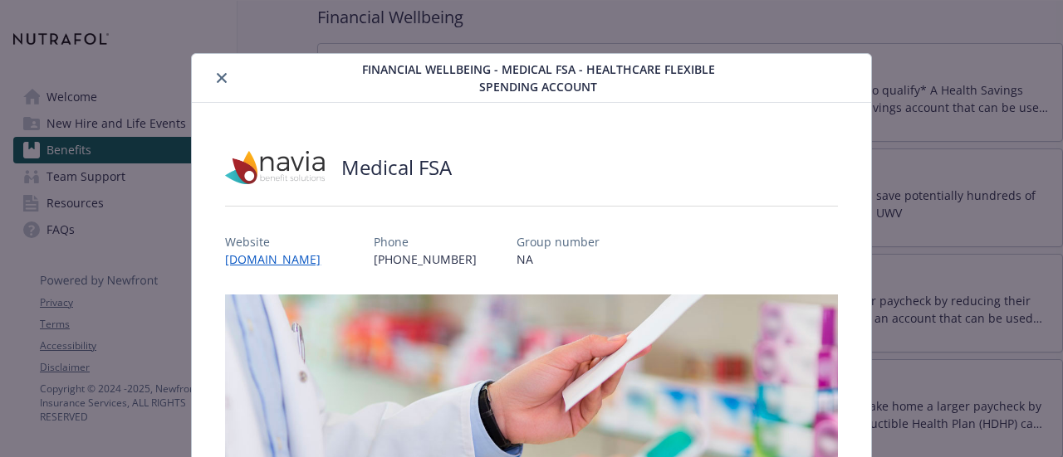
click at [221, 82] on button "close" at bounding box center [222, 78] width 20 height 20
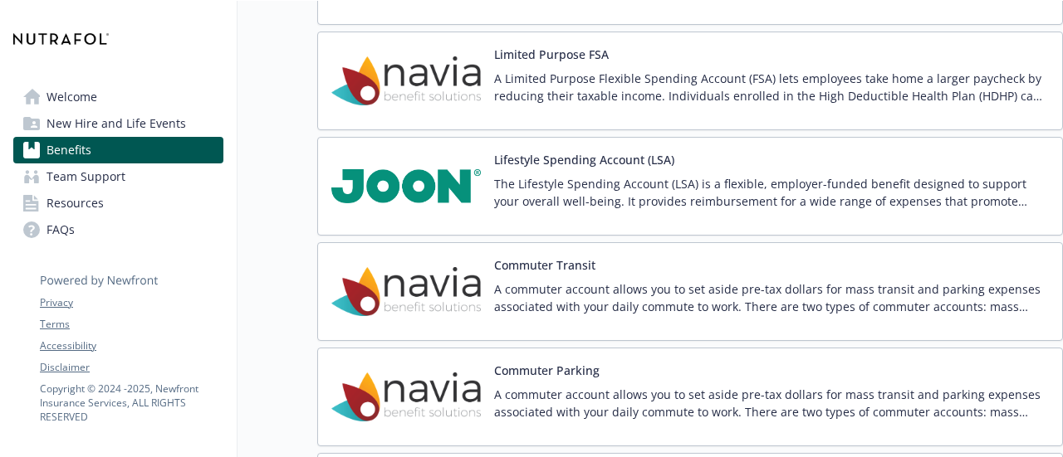
scroll to position [2571, 0]
click at [422, 177] on img at bounding box center [405, 185] width 149 height 71
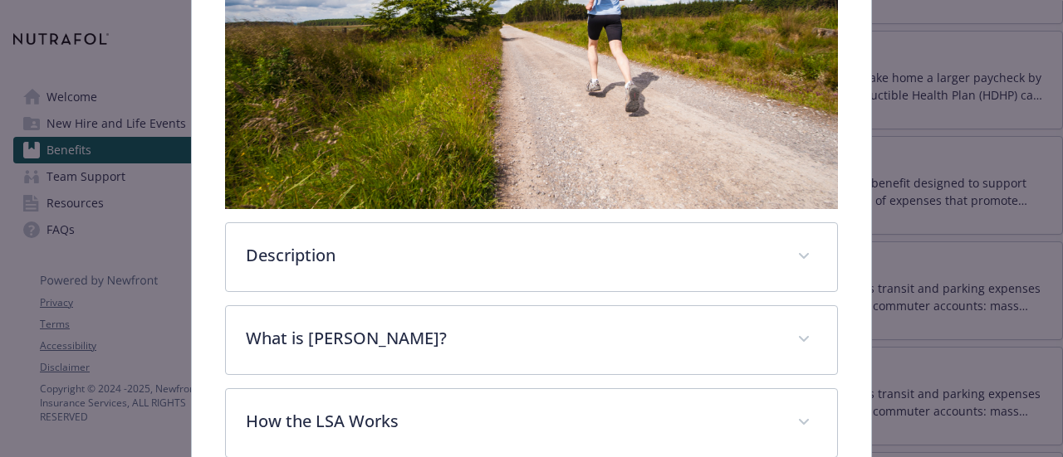
scroll to position [494, 0]
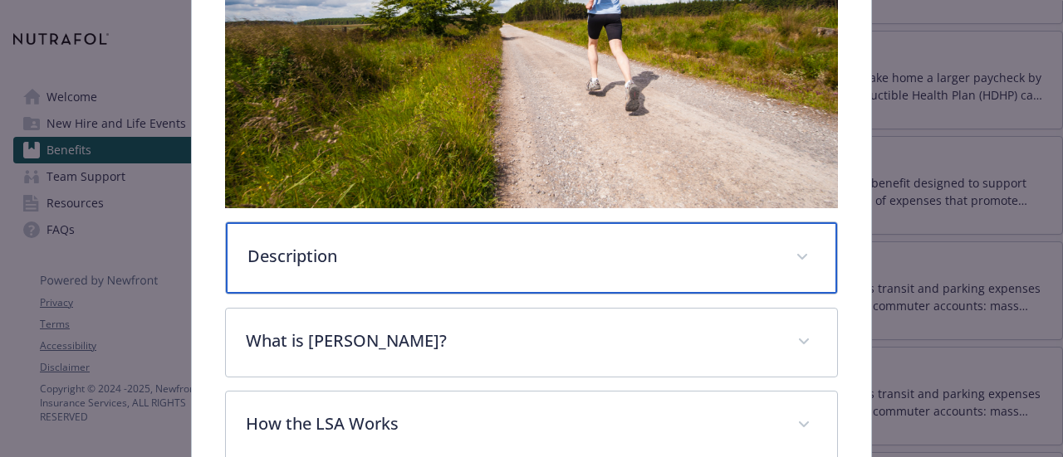
click at [256, 233] on div "Description" at bounding box center [531, 257] width 610 height 71
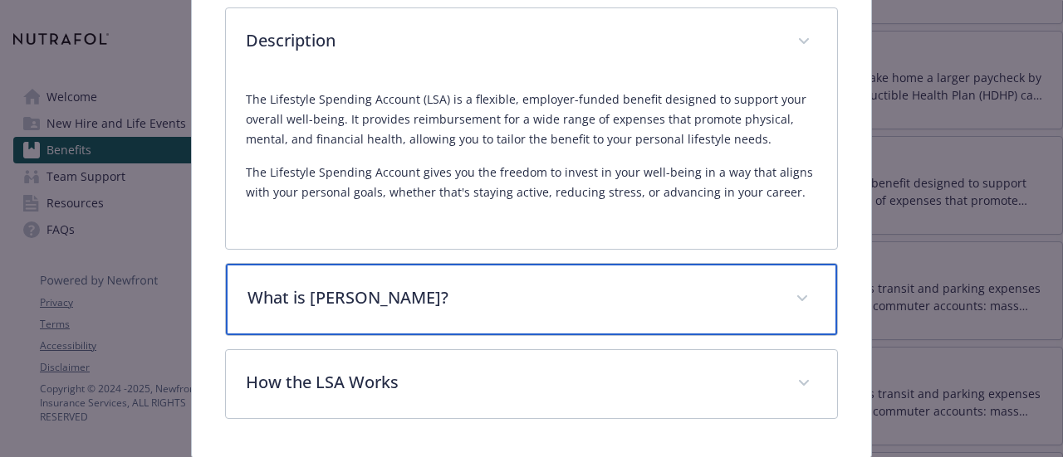
click at [312, 301] on p "What is [PERSON_NAME]?" at bounding box center [510, 298] width 527 height 25
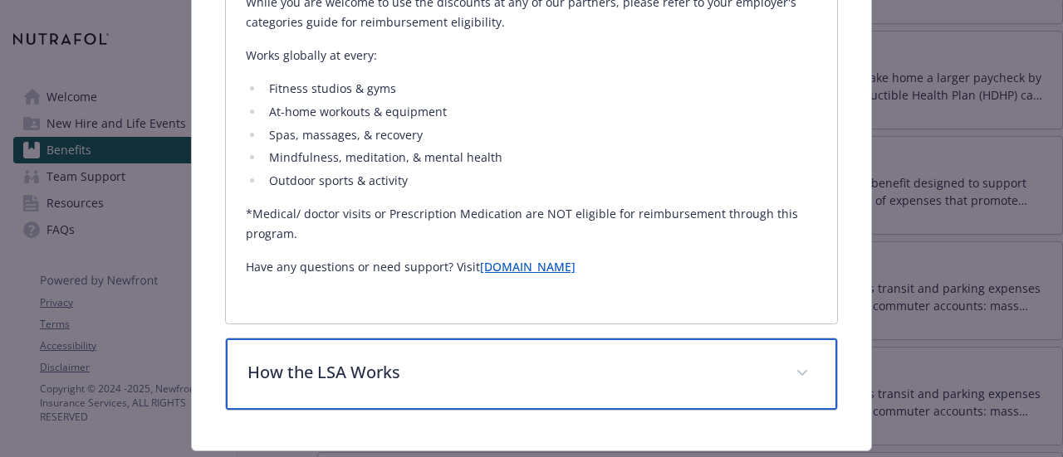
scroll to position [1078, 0]
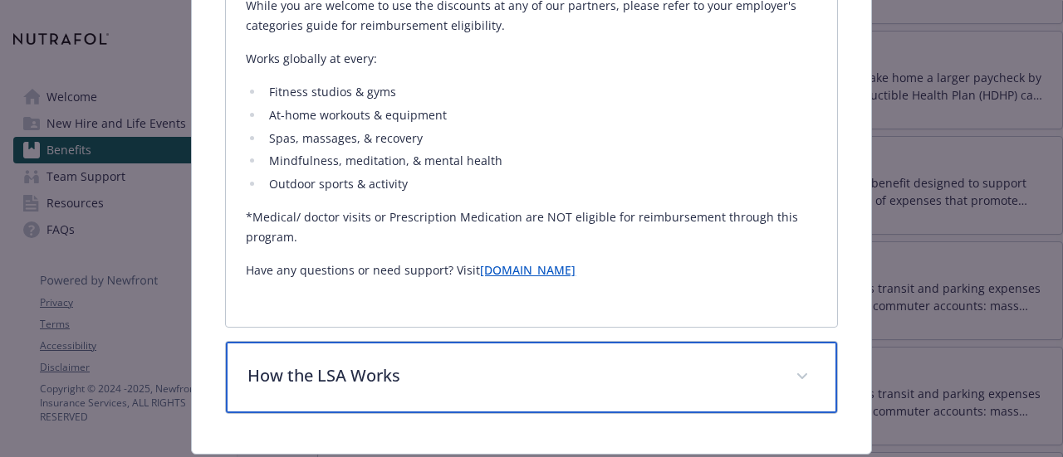
click at [312, 367] on p "How the LSA Works" at bounding box center [510, 376] width 527 height 25
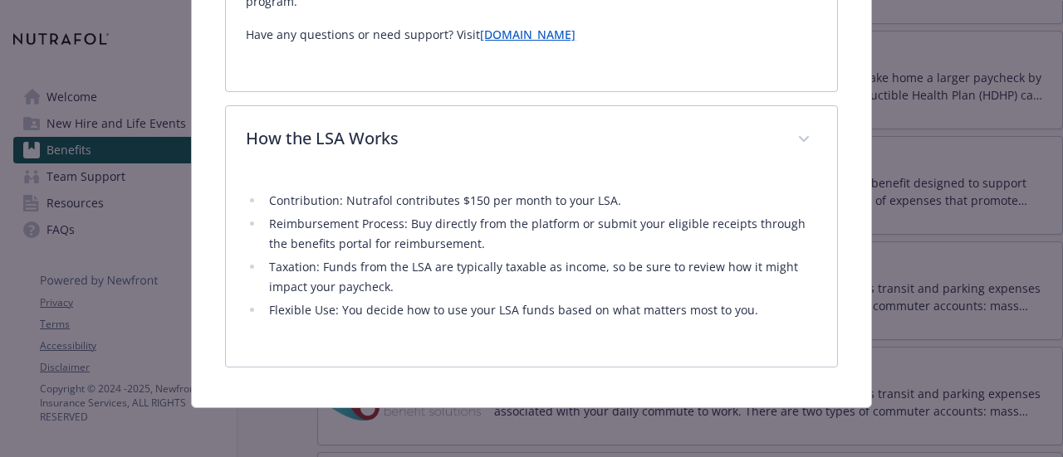
scroll to position [1310, 0]
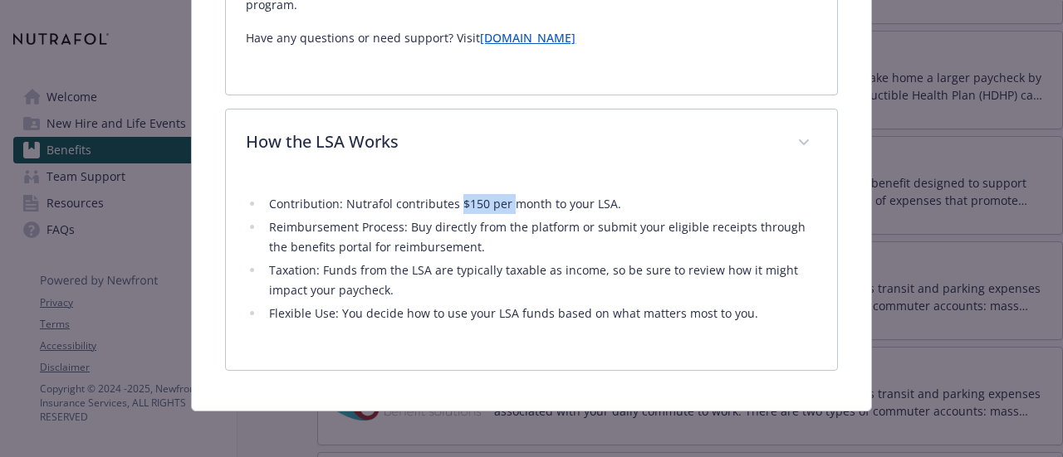
drag, startPoint x: 453, startPoint y: 200, endPoint x: 506, endPoint y: 205, distance: 53.4
click at [506, 205] on li "Contribution: Nutrafol contributes $150 per month to your LSA." at bounding box center [540, 204] width 552 height 20
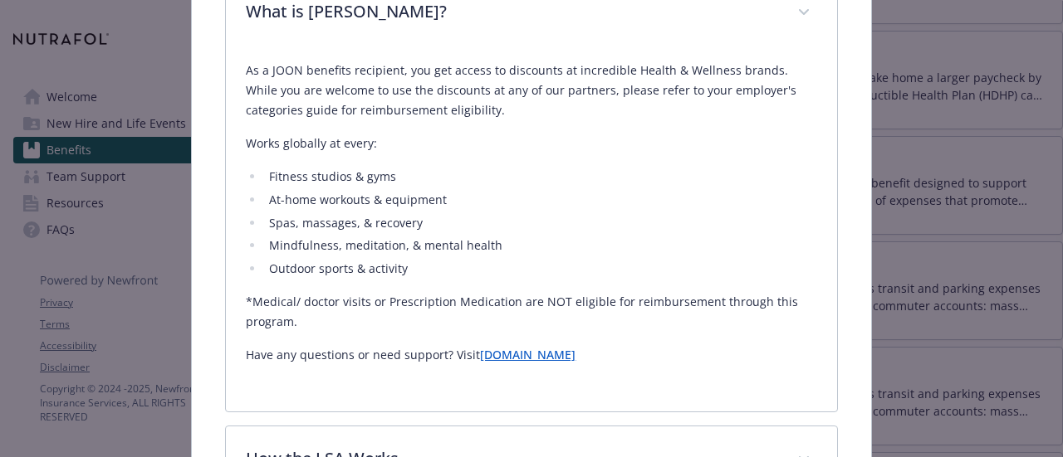
scroll to position [987, 0]
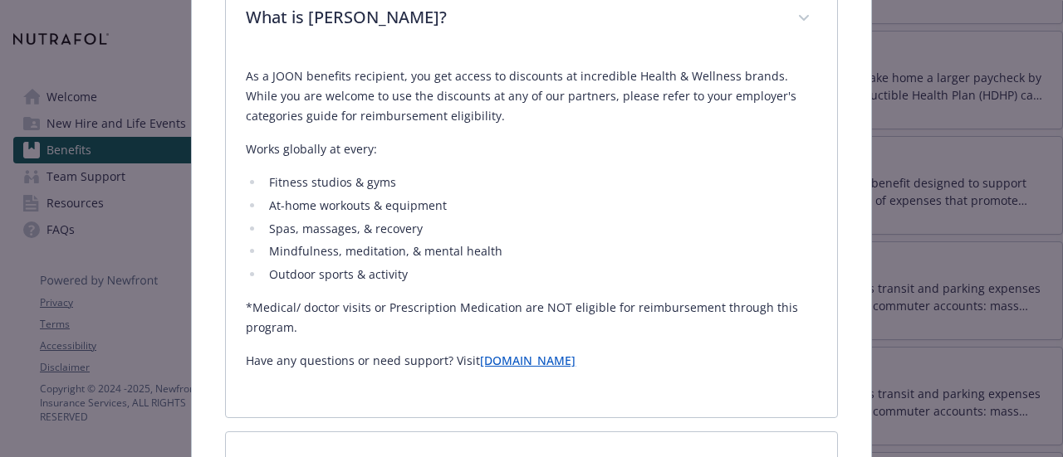
click at [665, 66] on p "As a JOON benefits recipient, you get access to discounts at incredible Health …" at bounding box center [531, 96] width 570 height 60
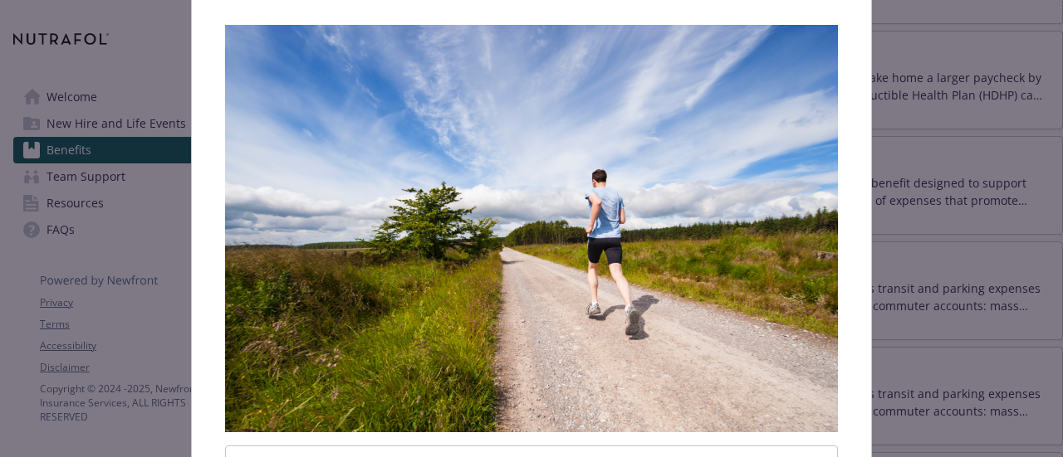
scroll to position [0, 0]
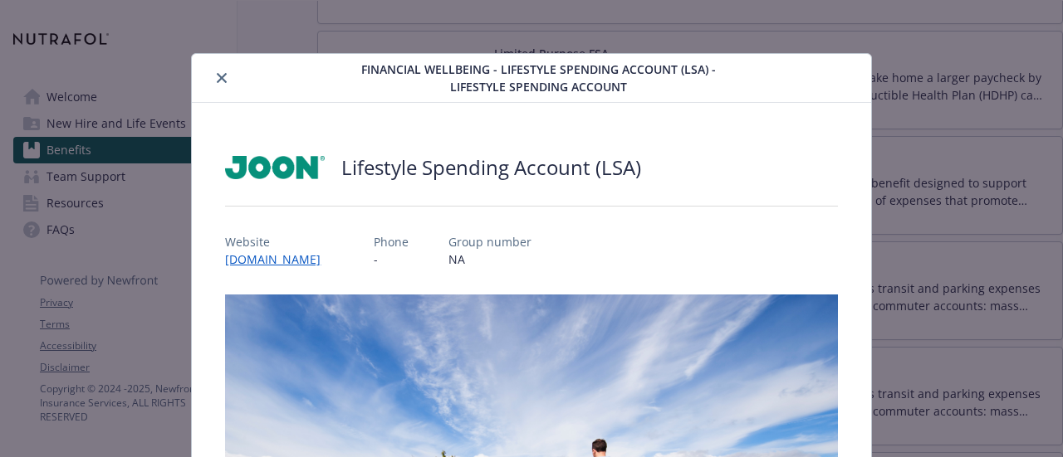
click at [213, 73] on button "close" at bounding box center [222, 78] width 20 height 20
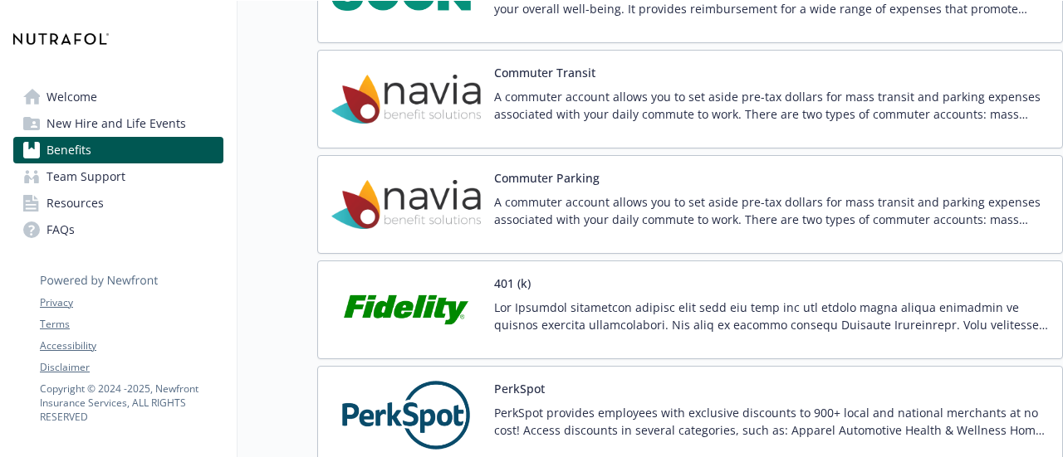
scroll to position [2762, 0]
click at [568, 65] on button "Commuter Transit" at bounding box center [544, 73] width 101 height 17
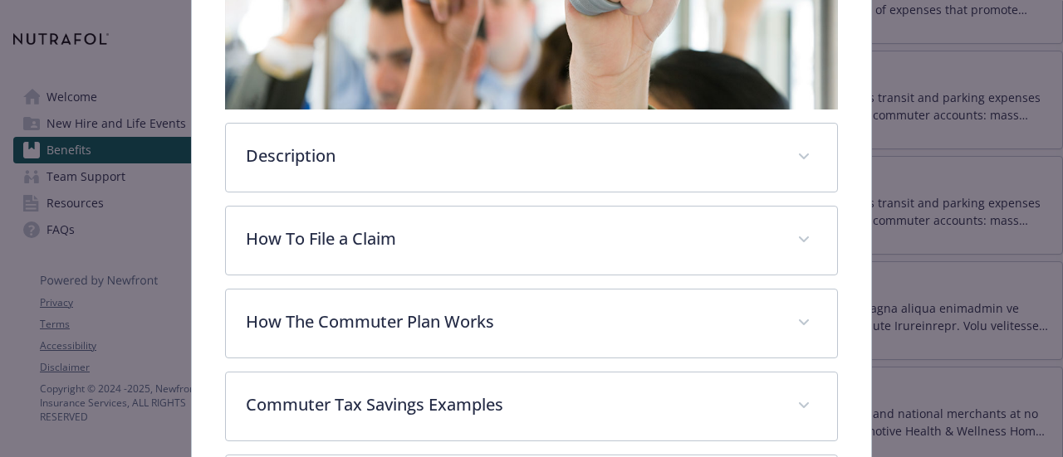
scroll to position [428, 0]
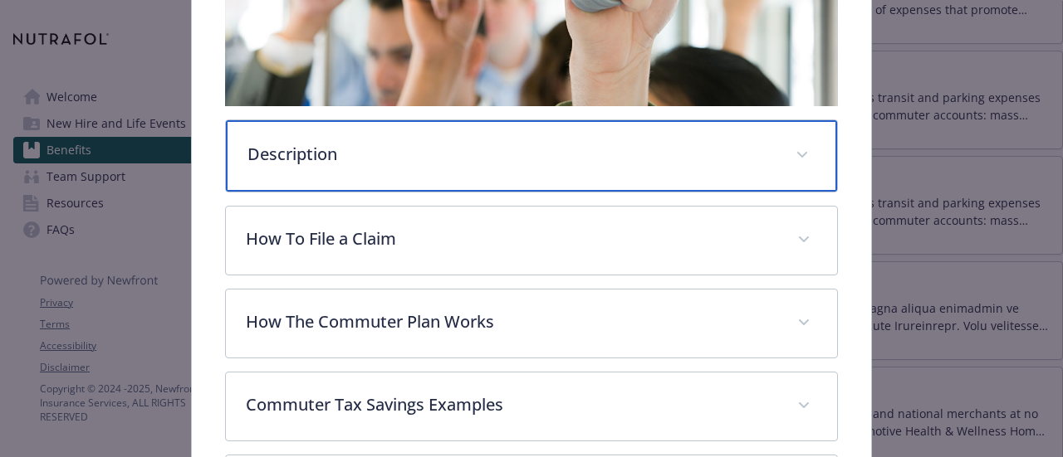
click at [459, 169] on div "Description" at bounding box center [531, 155] width 610 height 71
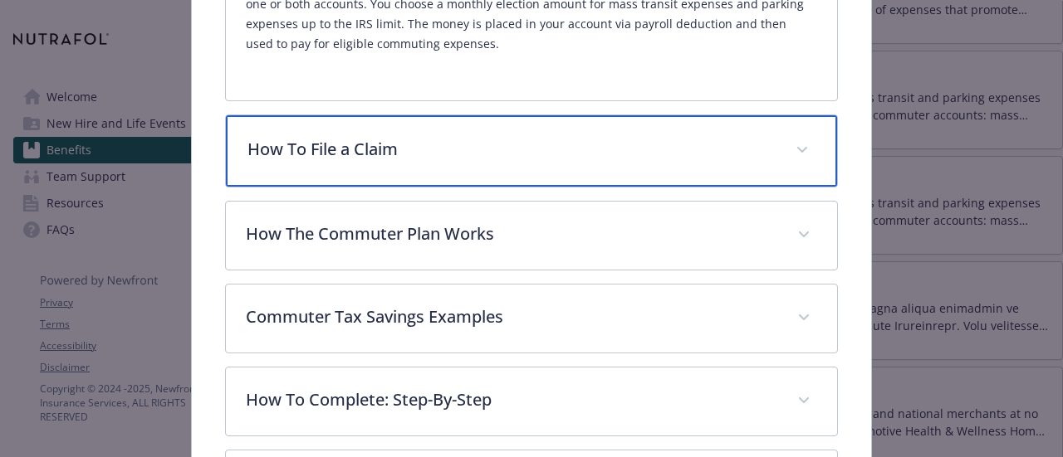
scroll to position [706, 0]
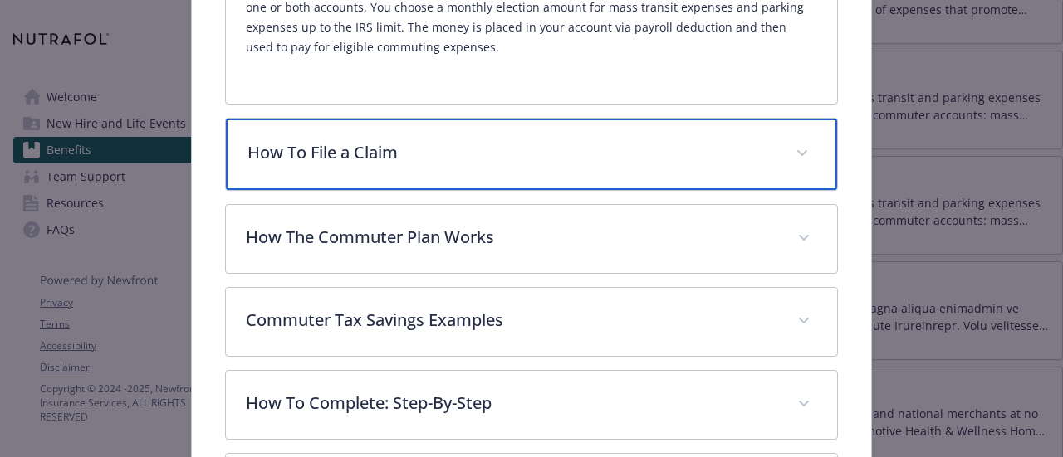
click at [422, 157] on p "How To File a Claim" at bounding box center [510, 152] width 527 height 25
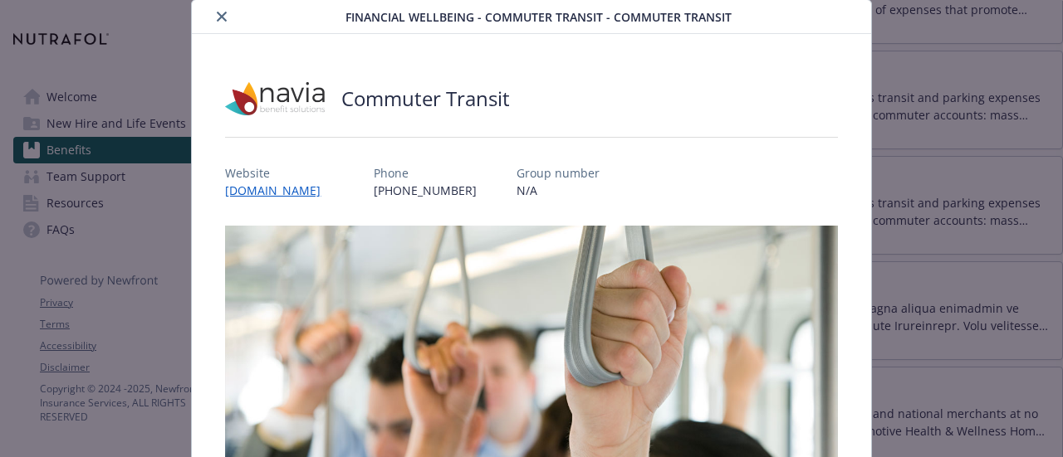
scroll to position [0, 0]
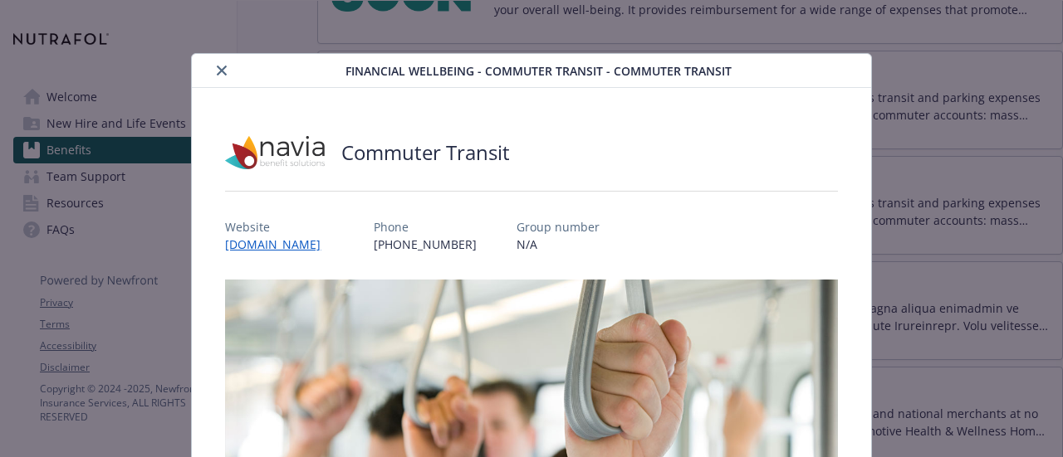
click at [218, 69] on icon "close" at bounding box center [222, 71] width 10 height 10
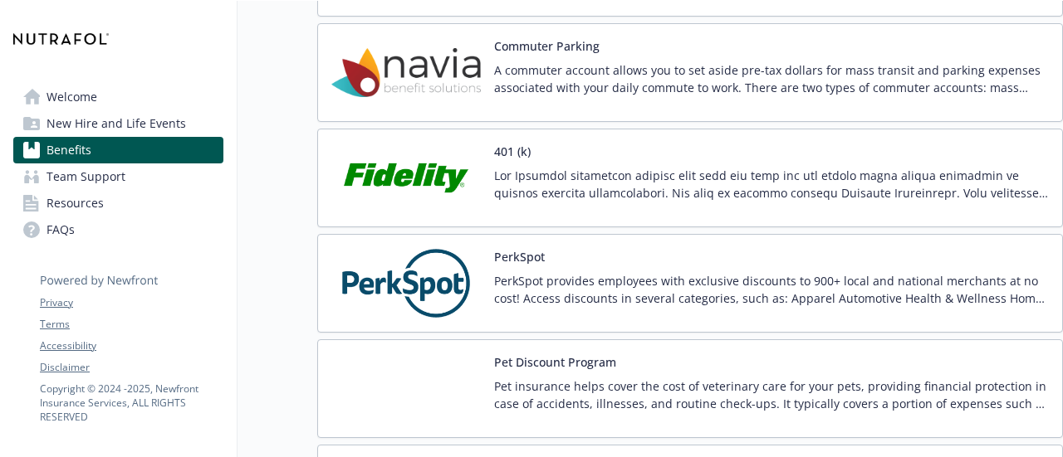
scroll to position [2896, 0]
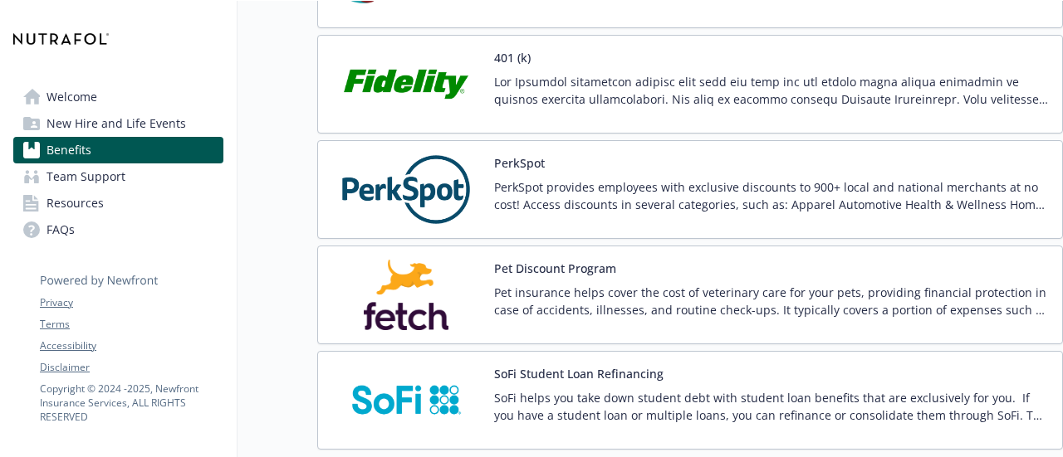
click at [418, 162] on img at bounding box center [405, 189] width 149 height 71
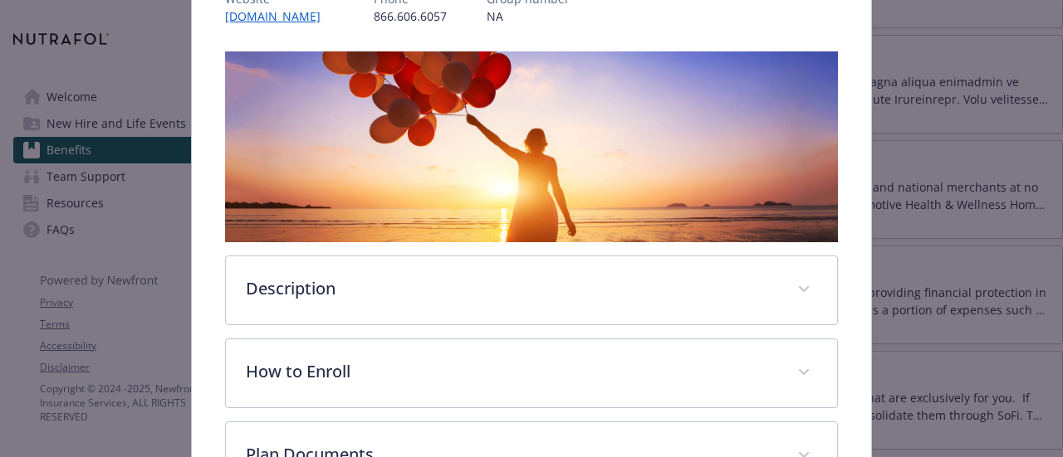
scroll to position [237, 0]
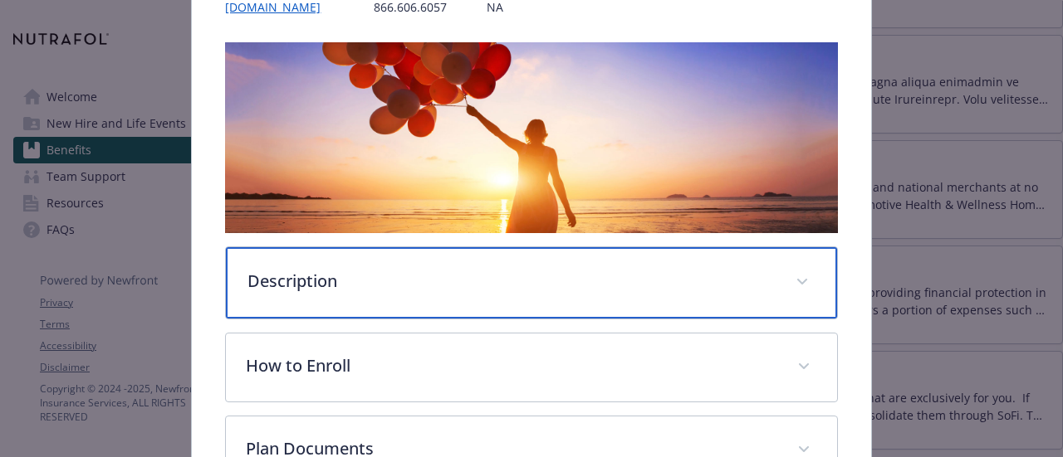
click at [295, 283] on p "Description" at bounding box center [510, 281] width 527 height 25
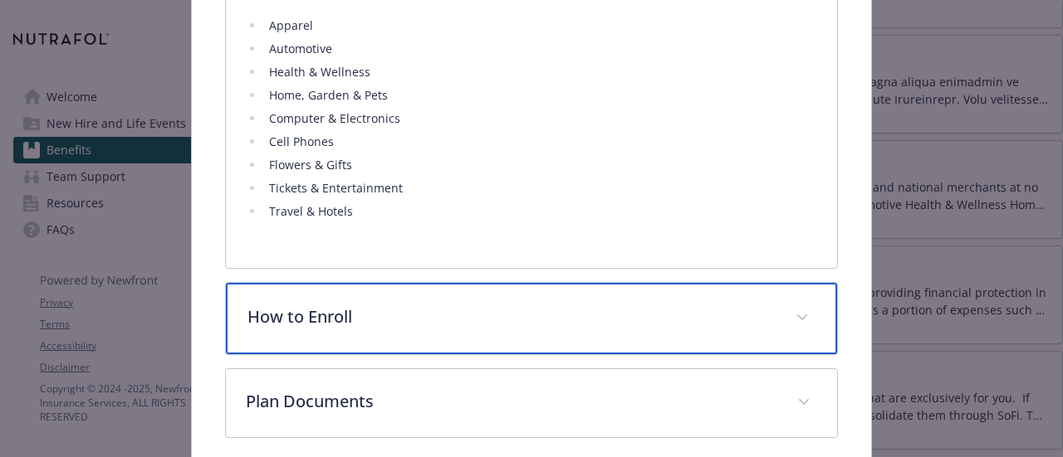
click at [295, 305] on p "How to Enroll" at bounding box center [510, 317] width 527 height 25
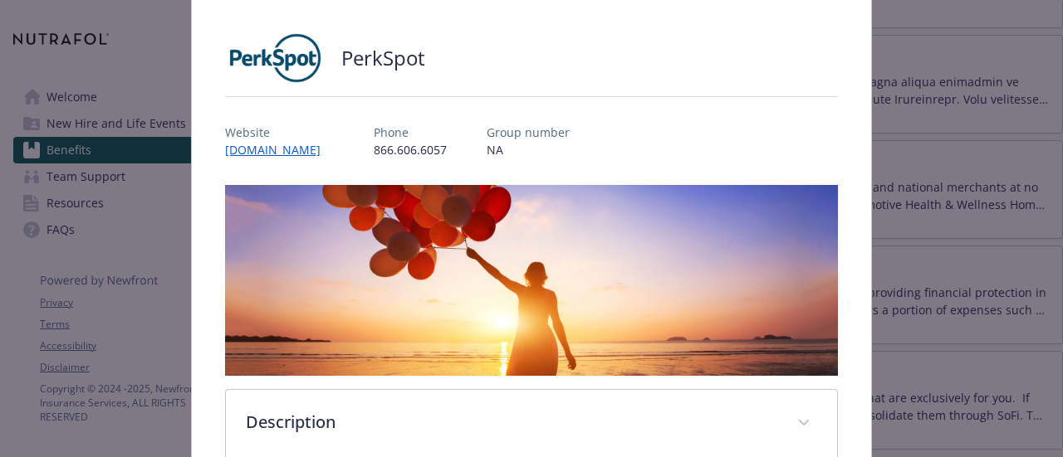
scroll to position [0, 0]
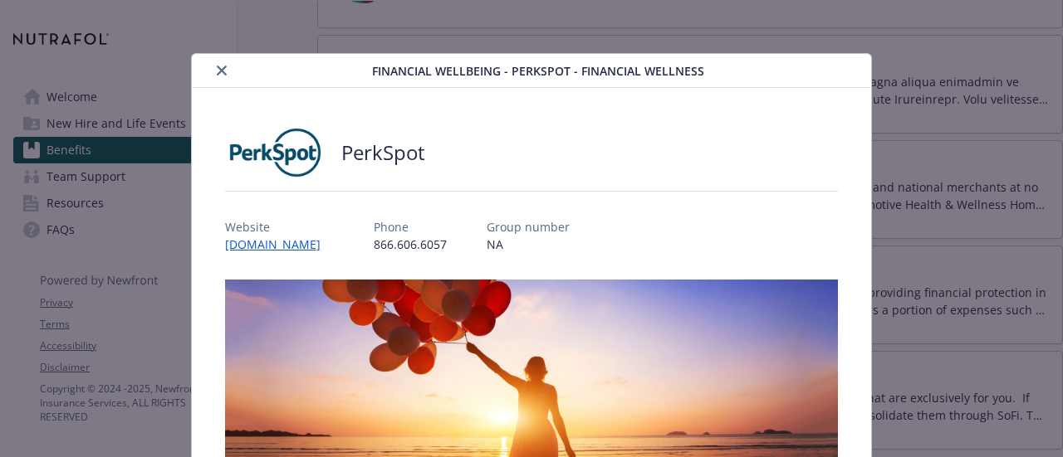
click at [212, 67] on button "close" at bounding box center [222, 71] width 20 height 20
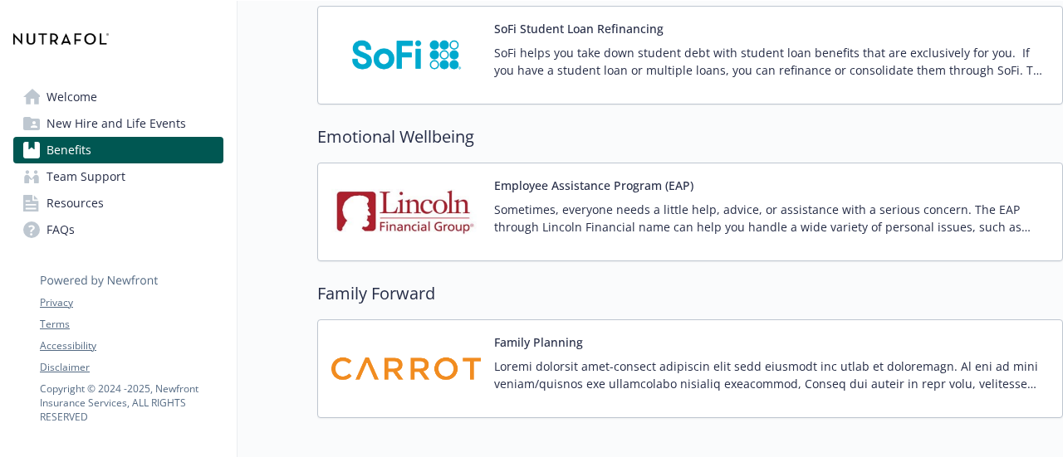
scroll to position [3349, 0]
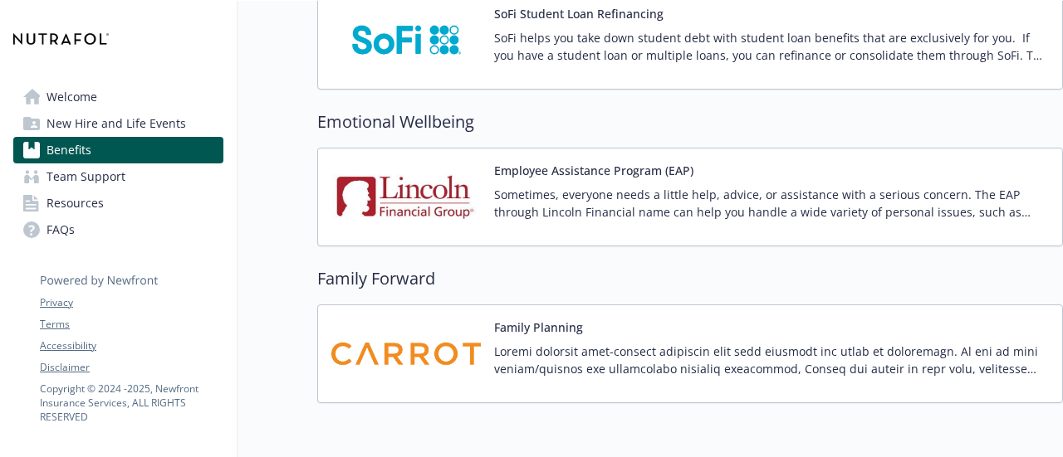
click at [550, 186] on p "Sometimes, everyone needs a little help, advice, or assistance with a serious c…" at bounding box center [771, 203] width 555 height 35
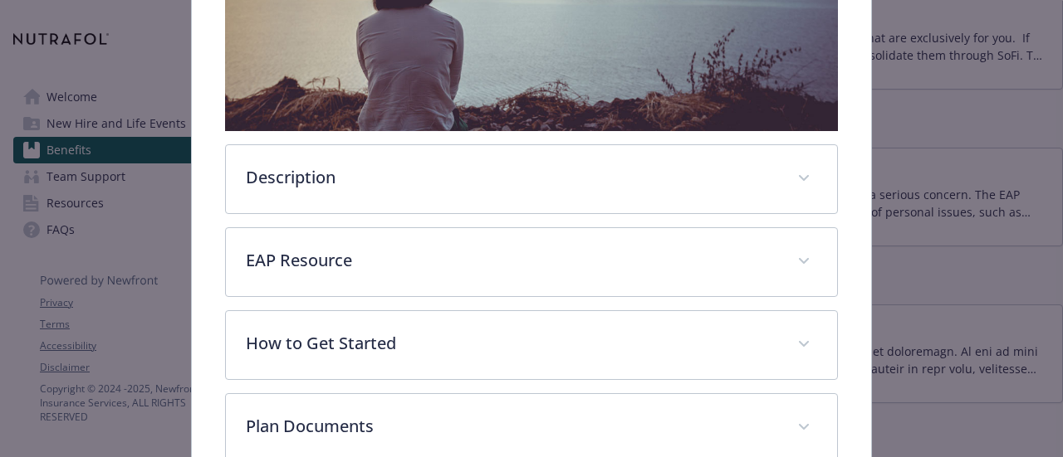
scroll to position [448, 0]
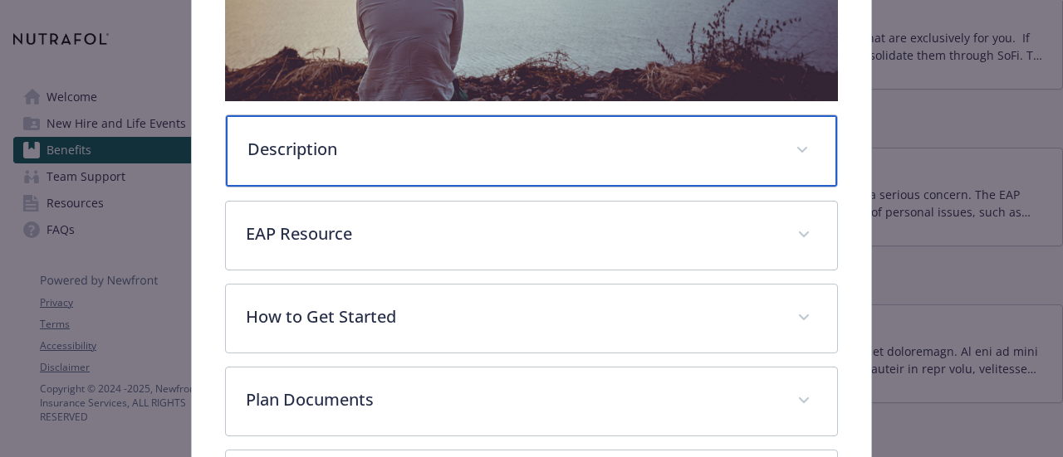
click at [504, 157] on div "Description" at bounding box center [531, 150] width 610 height 71
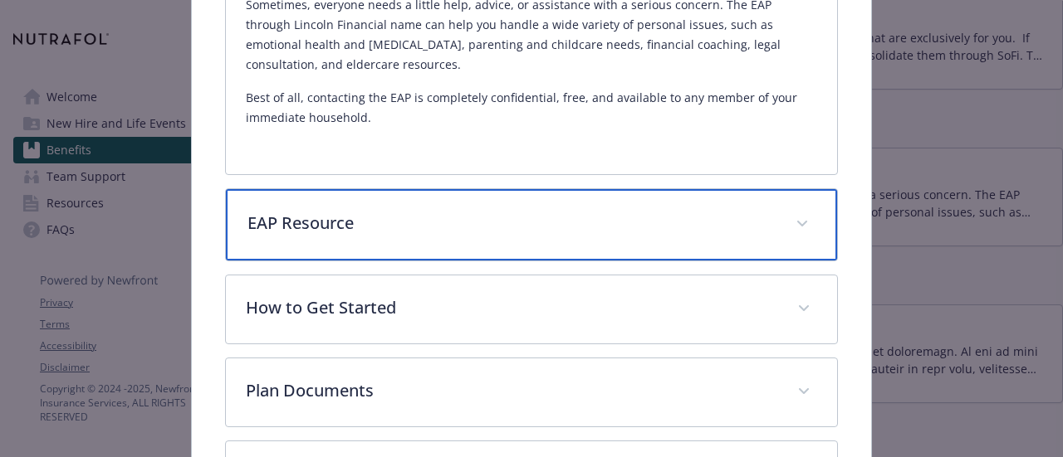
scroll to position [647, 0]
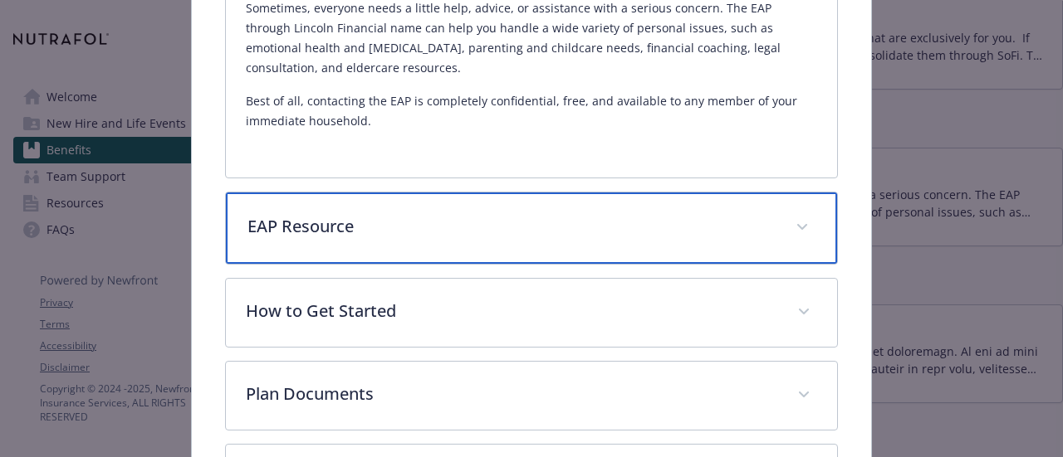
click at [349, 222] on p "EAP Resource" at bounding box center [510, 226] width 527 height 25
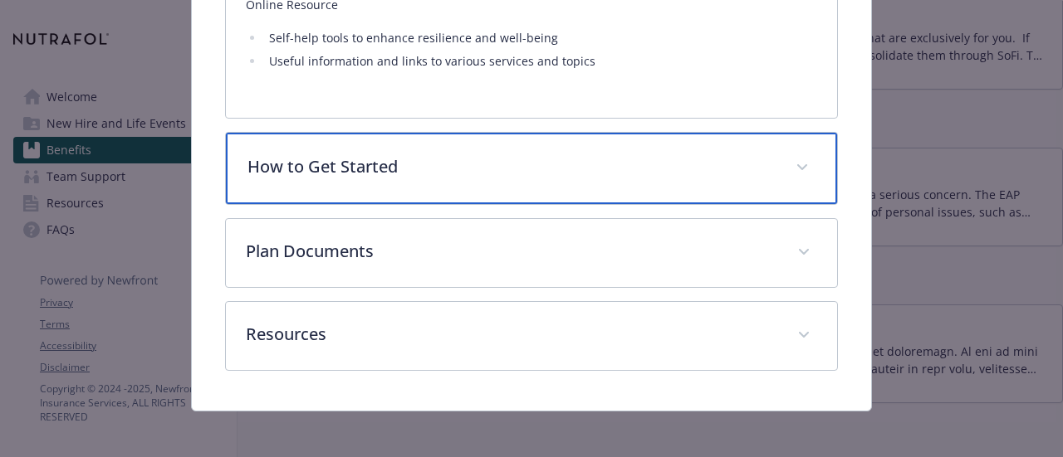
scroll to position [1832, 0]
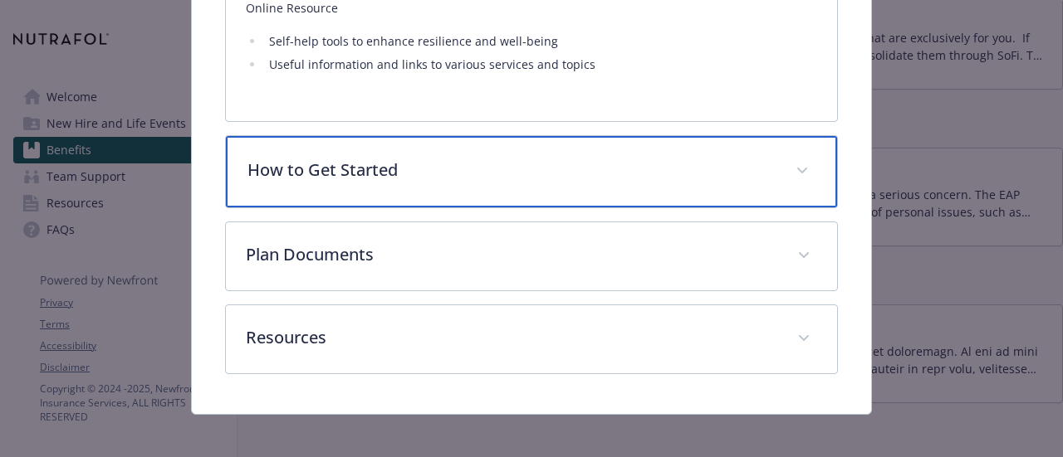
click at [328, 192] on div "How to Get Started" at bounding box center [531, 171] width 610 height 71
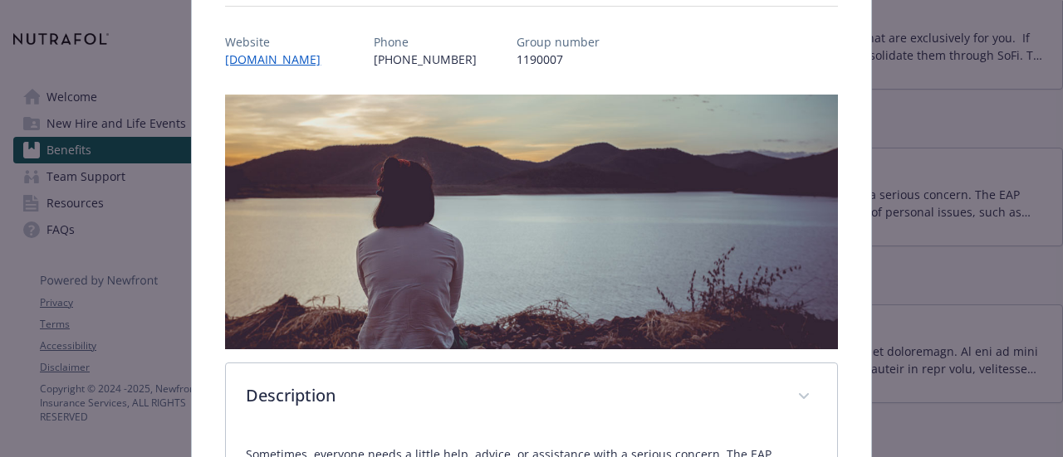
scroll to position [0, 0]
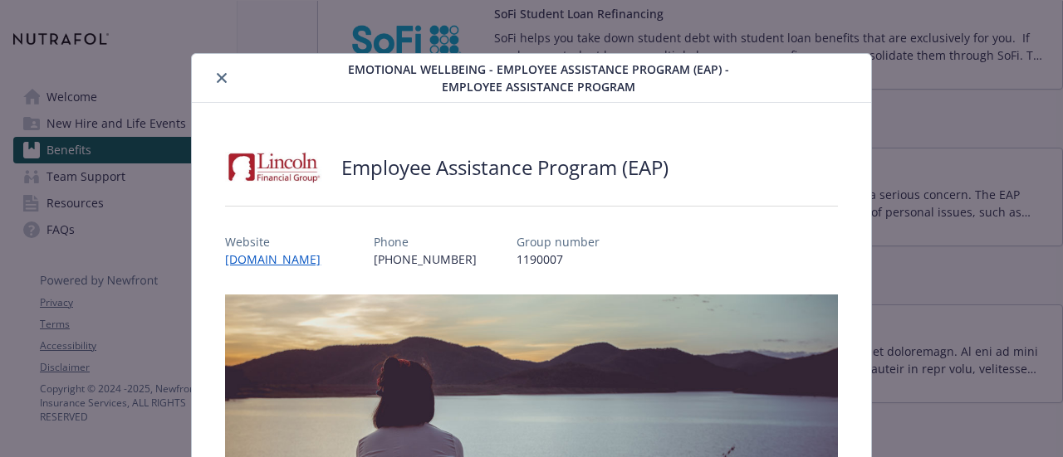
click at [227, 74] on button "close" at bounding box center [222, 78] width 20 height 20
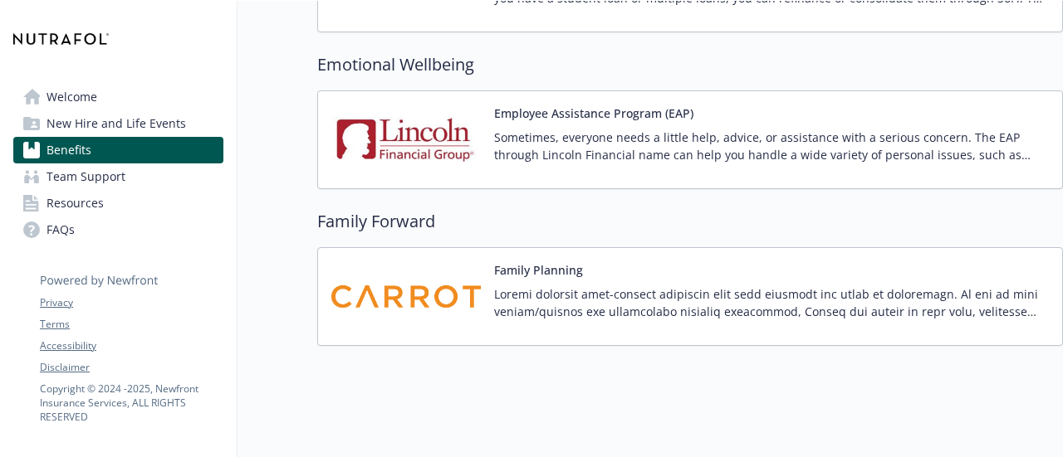
scroll to position [3409, 0]
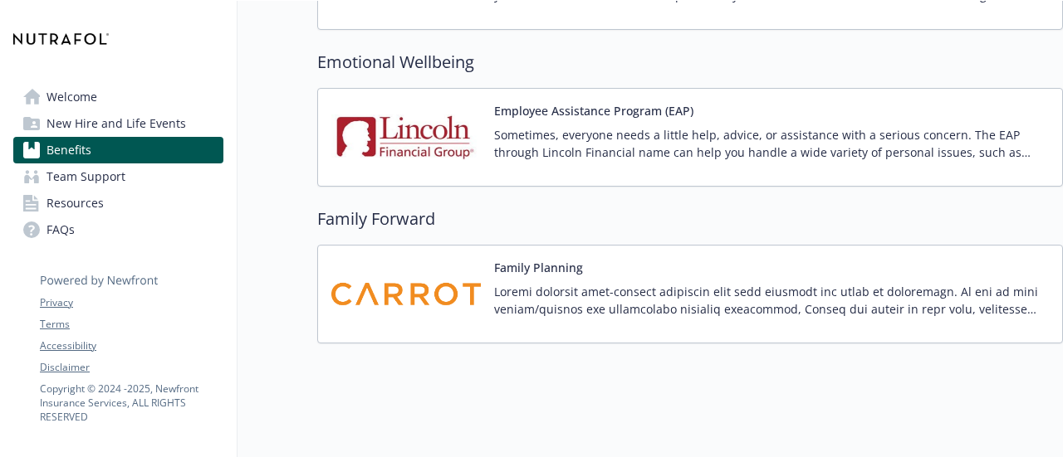
click at [418, 260] on img at bounding box center [405, 294] width 149 height 71
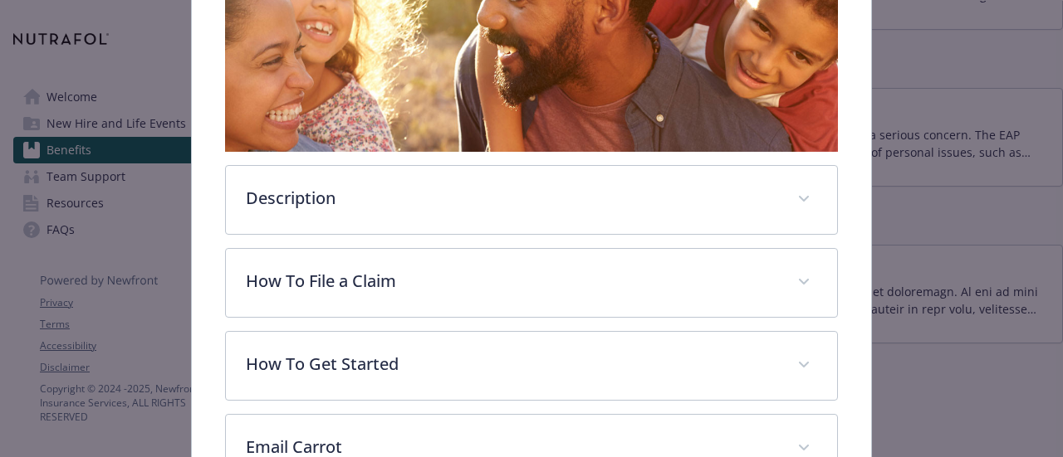
scroll to position [341, 0]
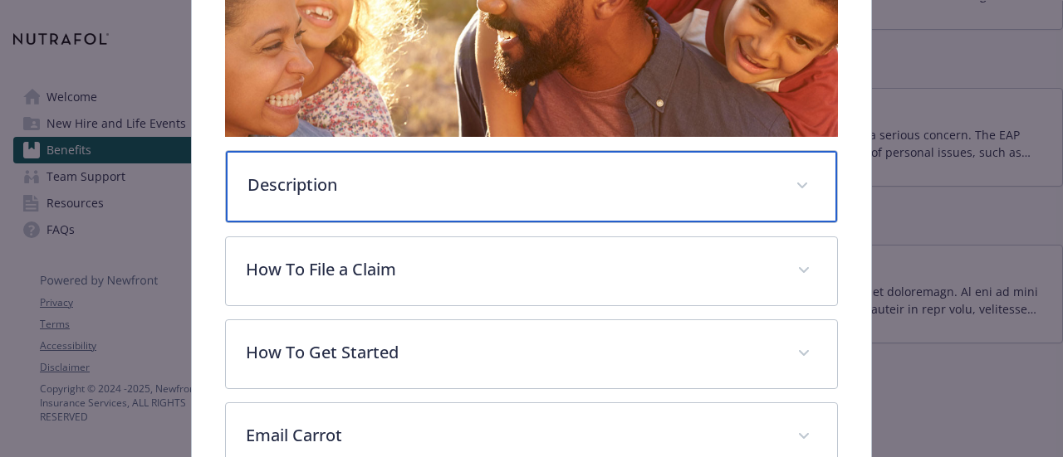
click at [335, 187] on p "Description" at bounding box center [510, 185] width 527 height 25
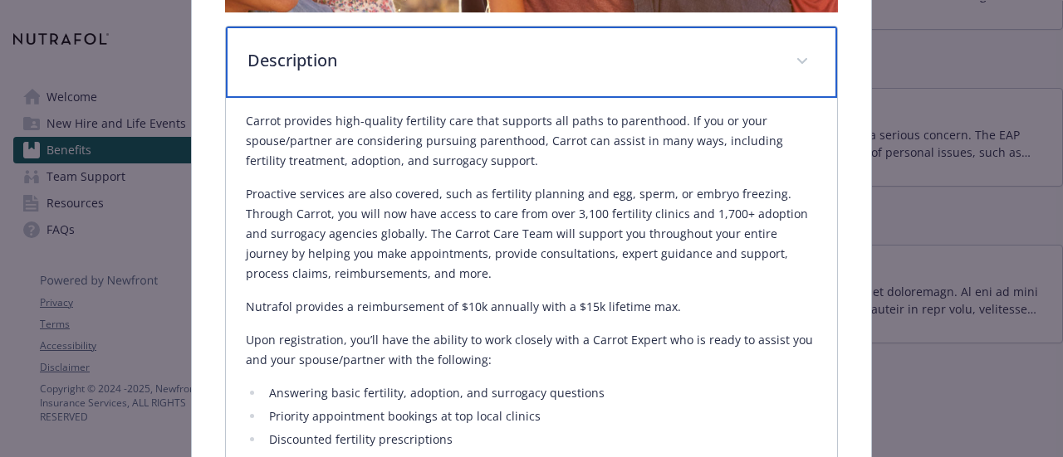
scroll to position [475, 0]
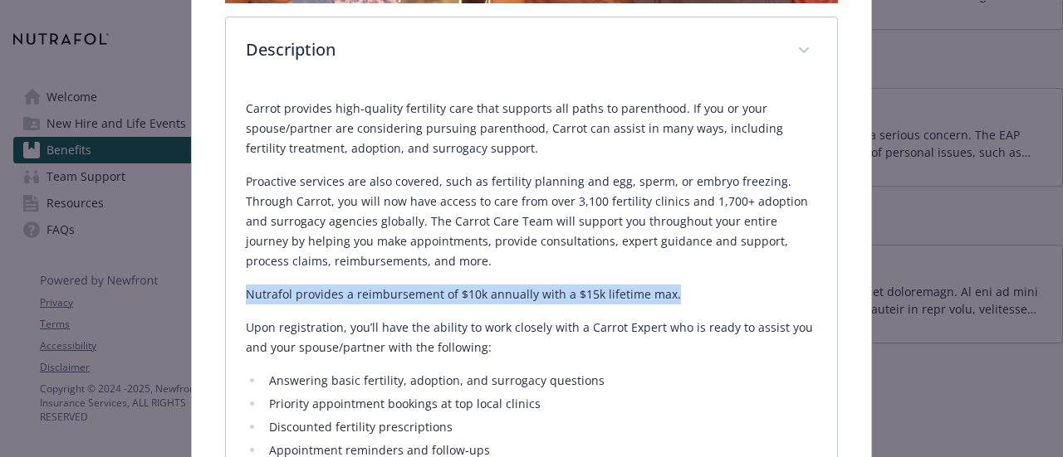
drag, startPoint x: 246, startPoint y: 291, endPoint x: 729, endPoint y: 285, distance: 483.2
click at [729, 285] on p "Nutrafol provides a reimbursement of $10k annually with a $15k lifetime max." at bounding box center [531, 295] width 570 height 20
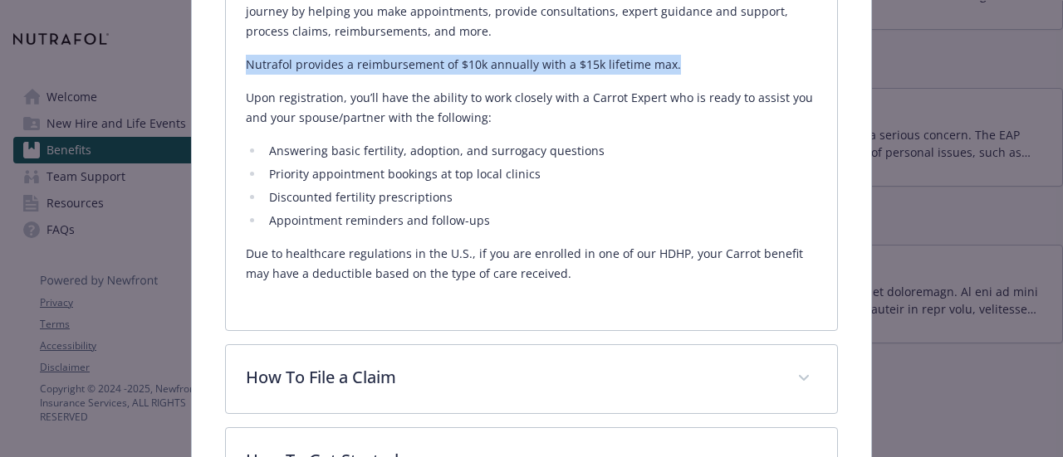
scroll to position [915, 0]
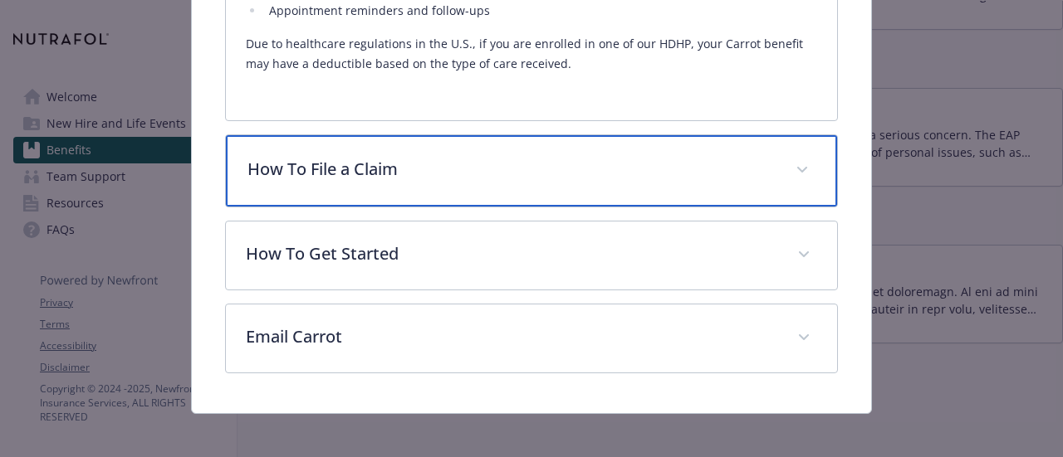
click at [340, 145] on div "How To File a Claim" at bounding box center [531, 170] width 610 height 71
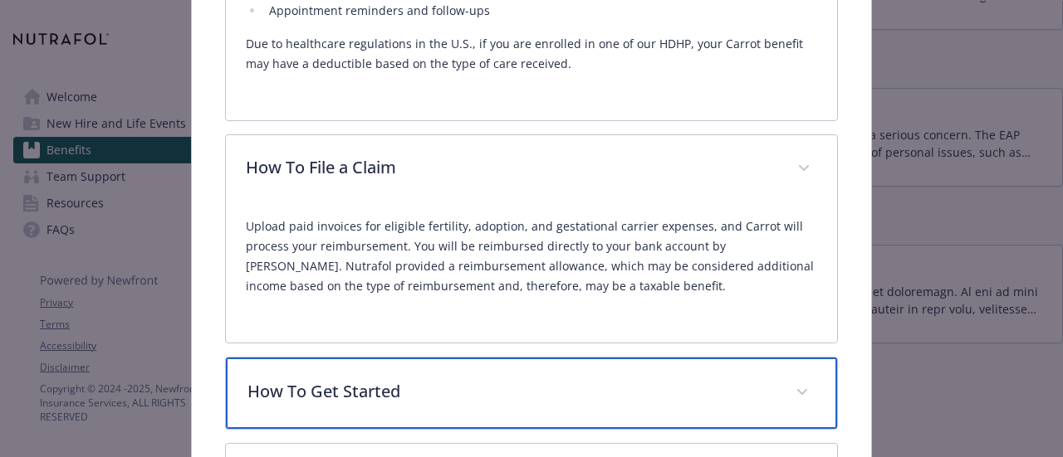
click at [361, 411] on div "How To Get Started" at bounding box center [531, 393] width 610 height 71
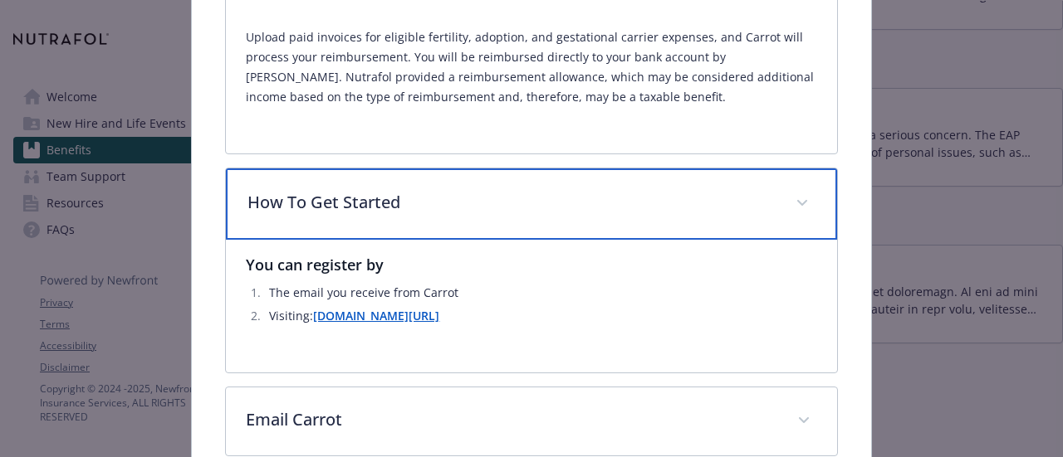
scroll to position [1190, 0]
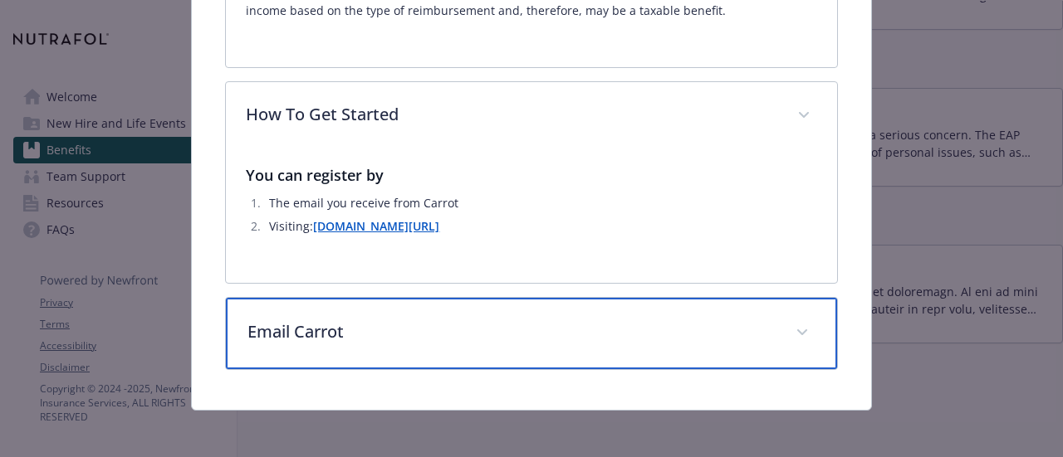
click at [301, 326] on p "Email Carrot" at bounding box center [510, 332] width 527 height 25
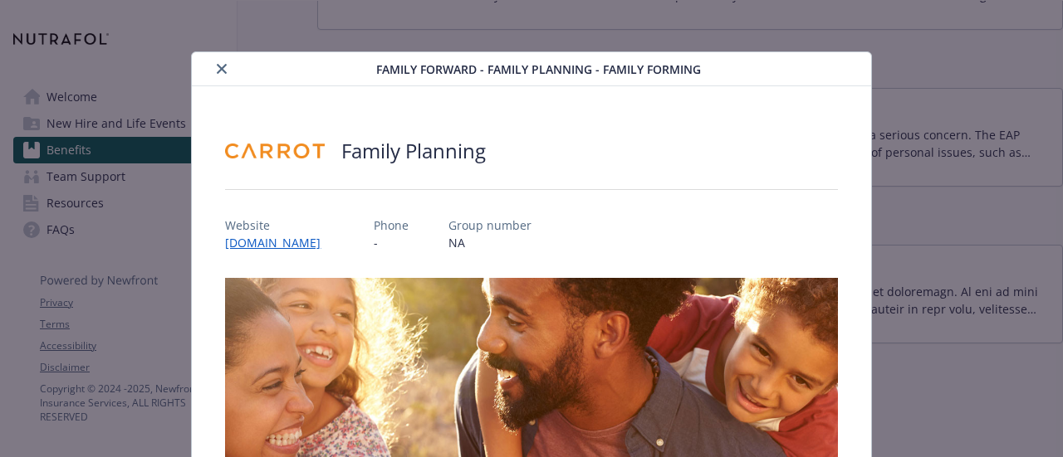
scroll to position [0, 0]
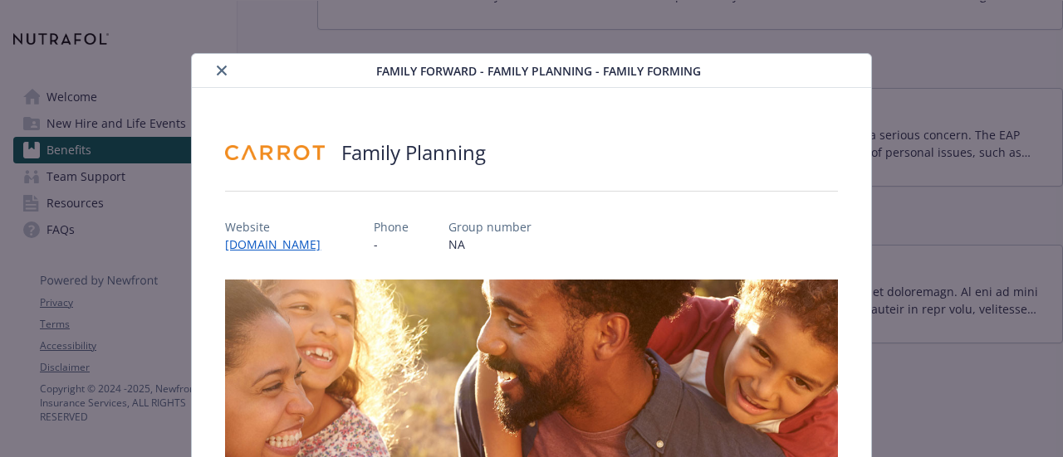
click at [219, 69] on icon "close" at bounding box center [222, 71] width 10 height 10
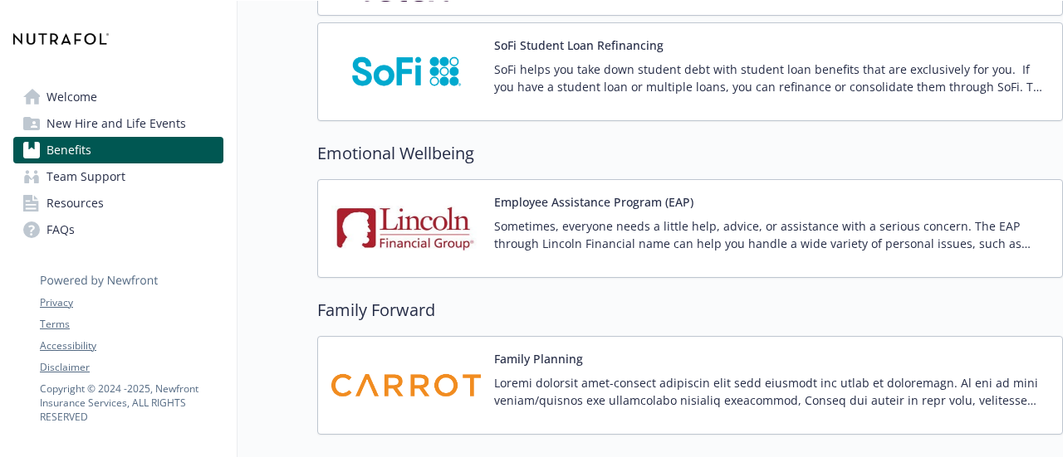
scroll to position [3316, 0]
